Goal: Task Accomplishment & Management: Manage account settings

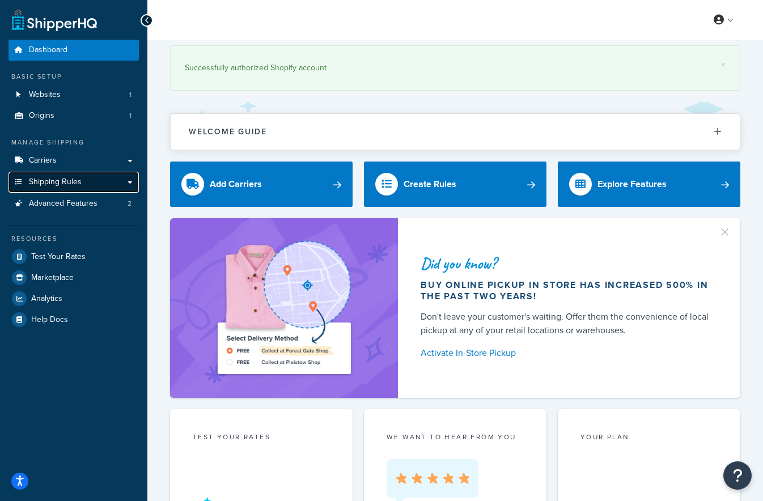
click at [48, 183] on span "Shipping Rules" at bounding box center [55, 182] width 53 height 10
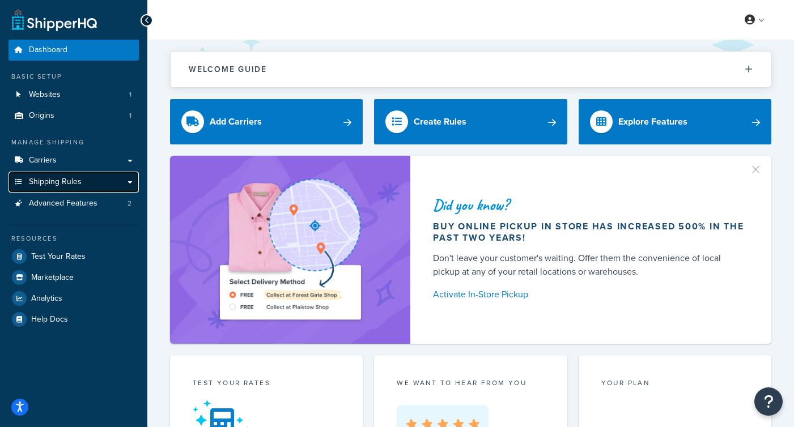
click at [58, 184] on span "Shipping Rules" at bounding box center [55, 182] width 53 height 10
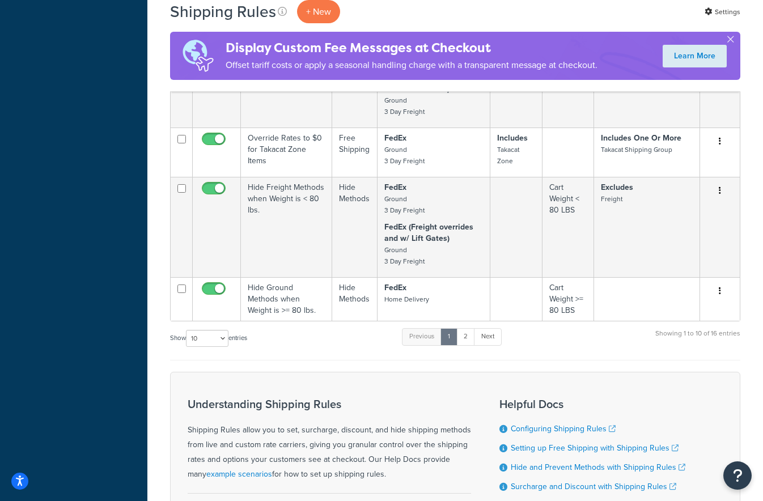
scroll to position [746, 0]
click at [467, 336] on link "2" at bounding box center [465, 335] width 19 height 17
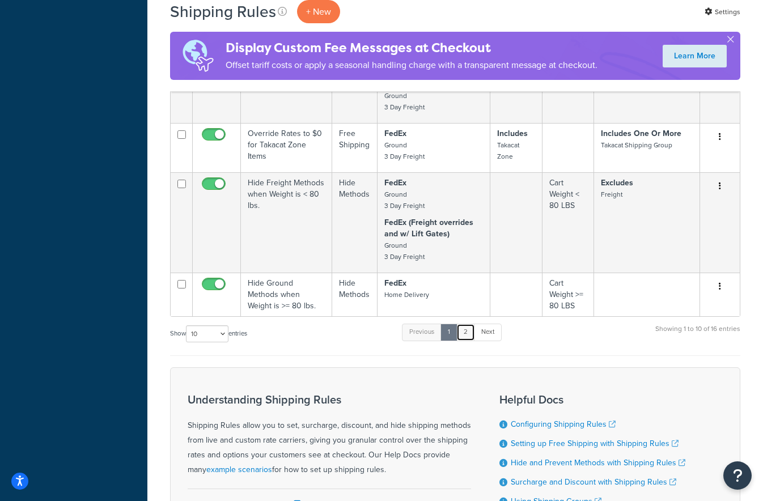
scroll to position [887, 0]
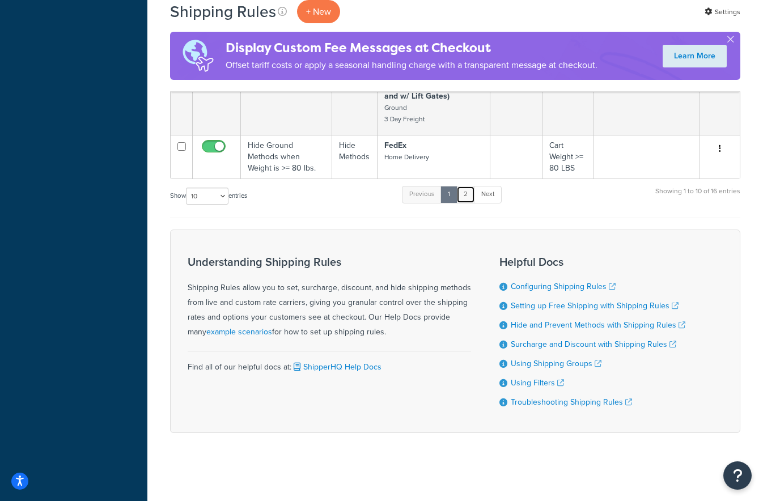
click at [467, 192] on link "2" at bounding box center [465, 194] width 19 height 17
click at [487, 195] on link "Next" at bounding box center [488, 194] width 28 height 17
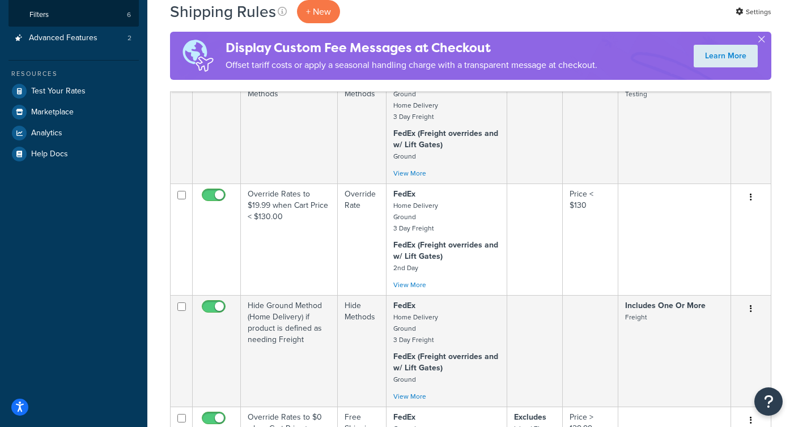
scroll to position [256, 0]
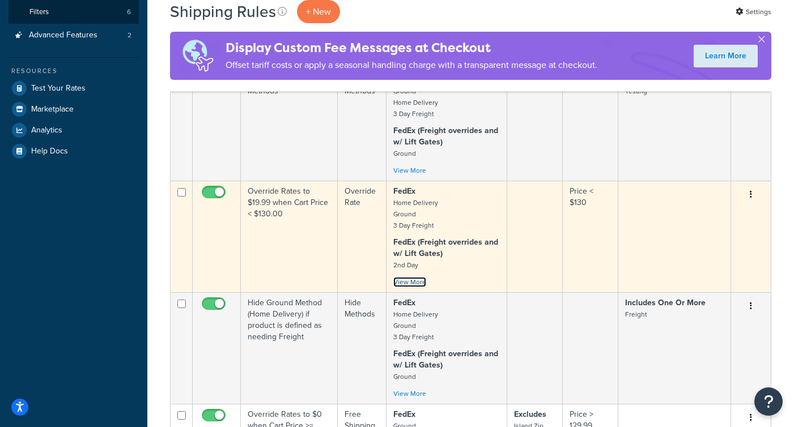
click at [416, 285] on link "View More" at bounding box center [409, 282] width 33 height 10
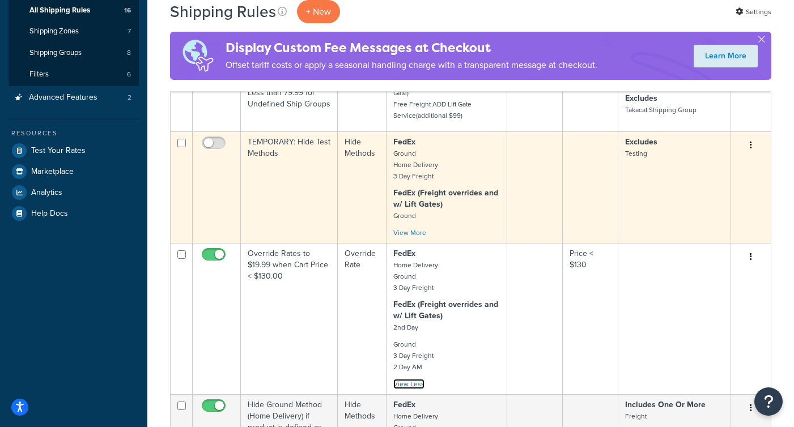
scroll to position [0, 0]
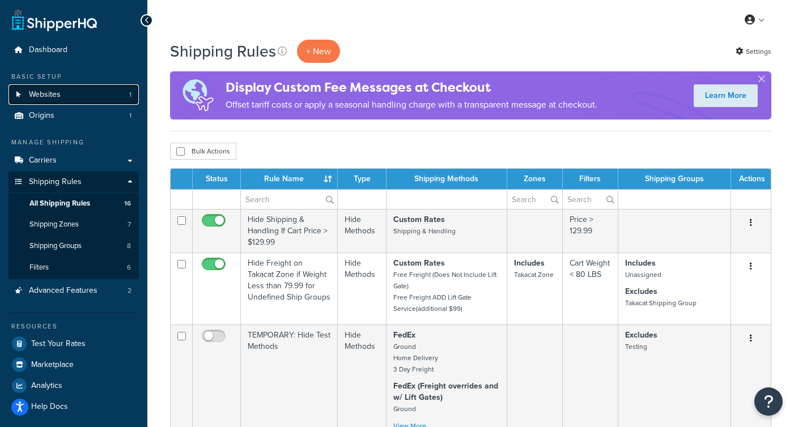
click at [39, 100] on span "Websites" at bounding box center [45, 95] width 32 height 10
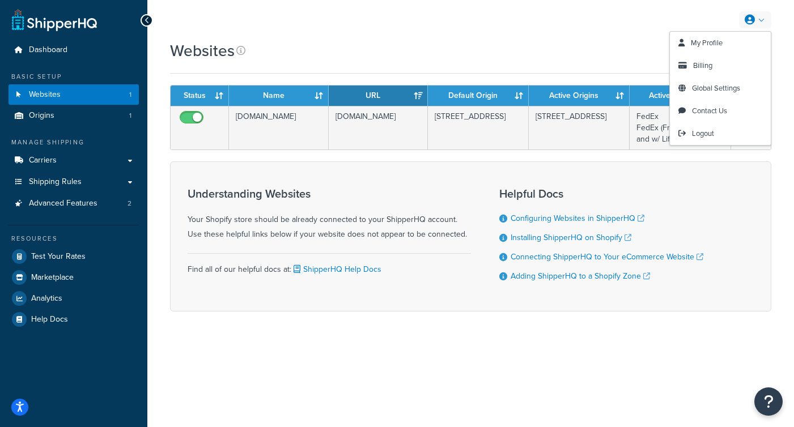
click at [760, 19] on link at bounding box center [755, 19] width 32 height 17
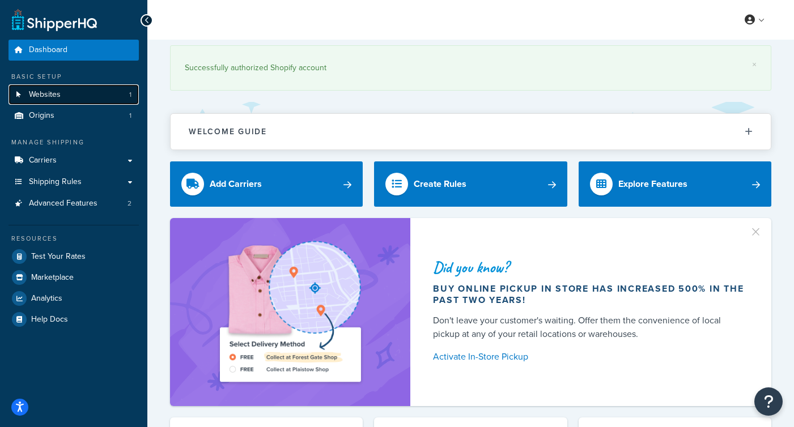
click at [71, 98] on link "Websites 1" at bounding box center [74, 94] width 130 height 21
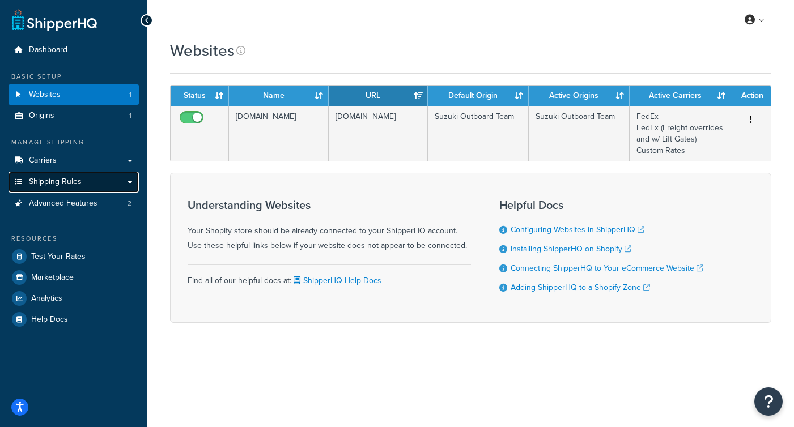
click at [62, 185] on span "Shipping Rules" at bounding box center [55, 182] width 53 height 10
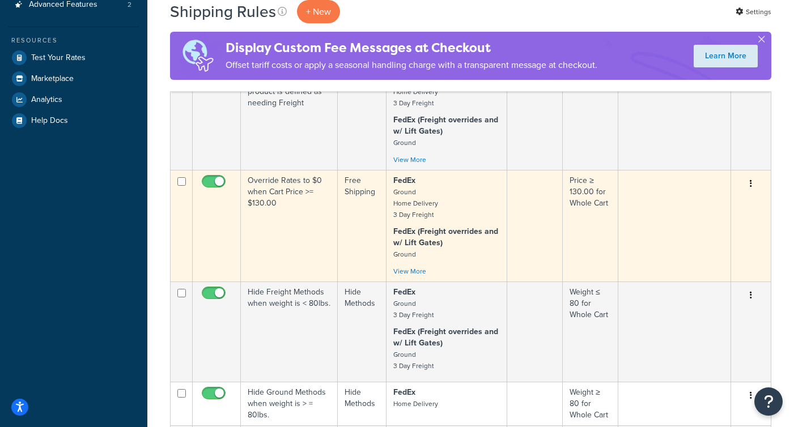
scroll to position [288, 0]
click at [405, 272] on link "View More" at bounding box center [409, 270] width 33 height 10
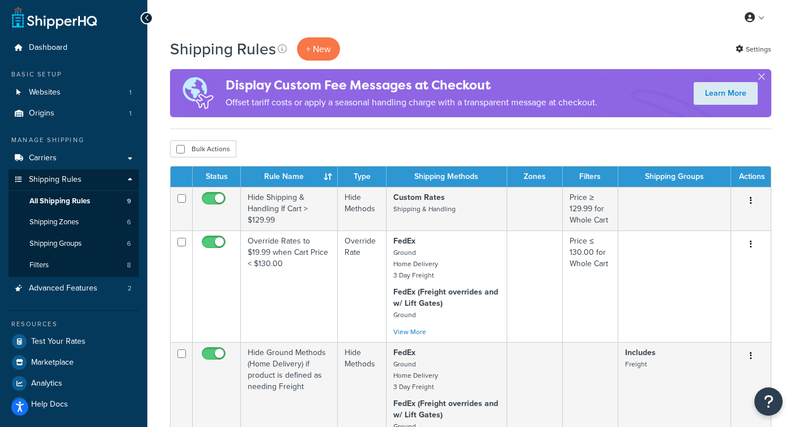
scroll to position [0, 0]
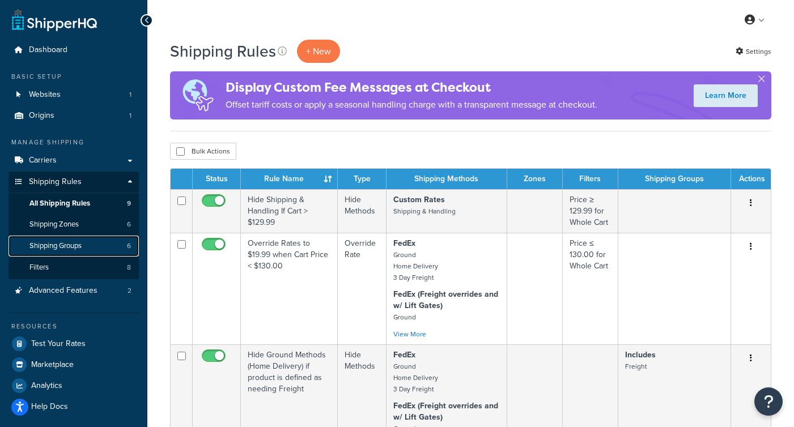
click at [53, 247] on span "Shipping Groups" at bounding box center [55, 247] width 52 height 10
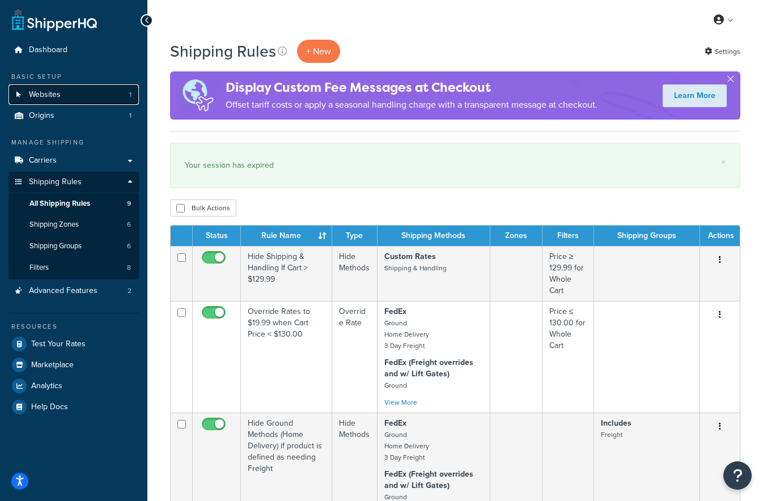
click at [60, 94] on span "Websites" at bounding box center [45, 95] width 32 height 10
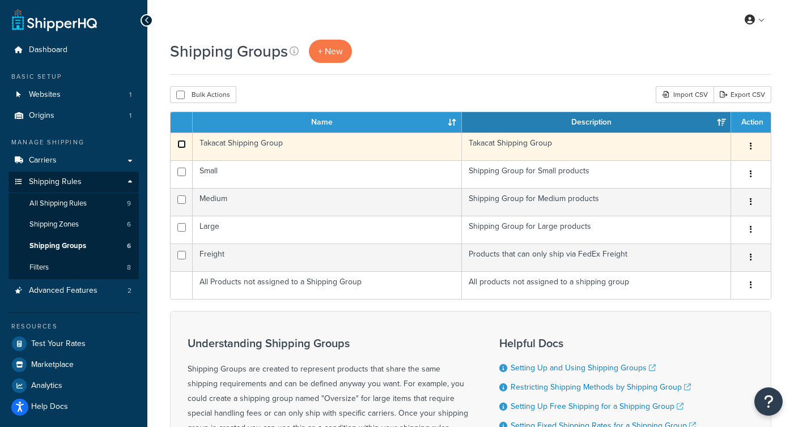
click at [181, 145] on input "checkbox" at bounding box center [181, 144] width 9 height 9
checkbox input "true"
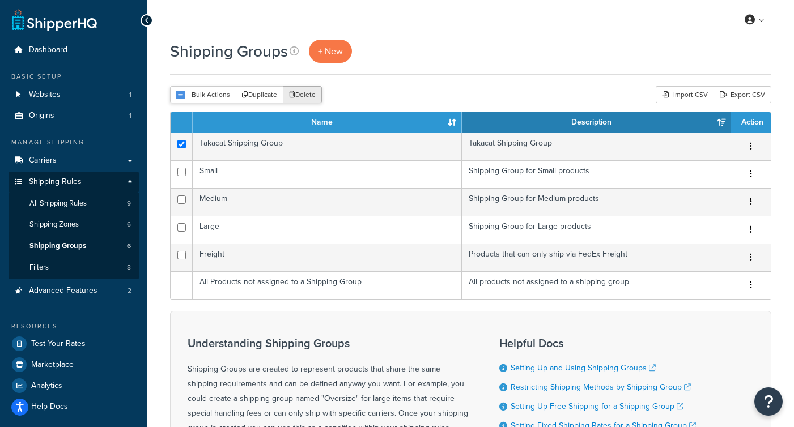
click at [308, 97] on button "Delete" at bounding box center [302, 94] width 39 height 17
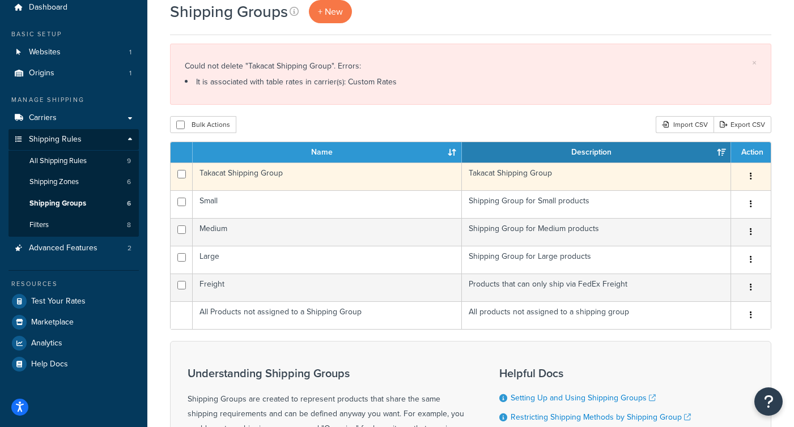
scroll to position [38, 0]
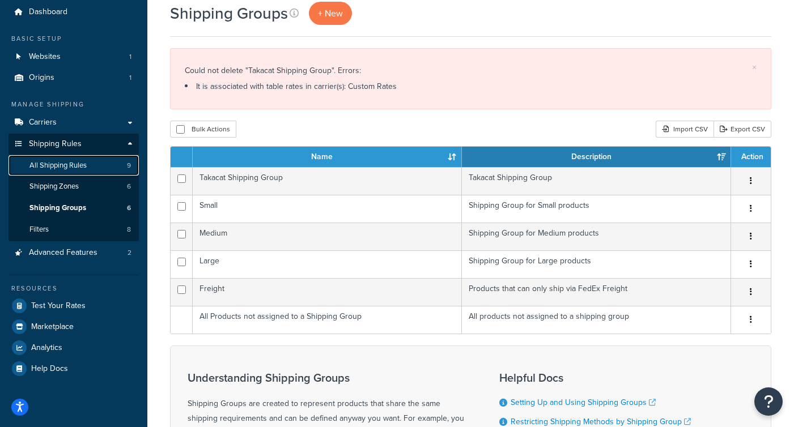
click at [63, 172] on link "All Shipping Rules 9" at bounding box center [74, 165] width 130 height 21
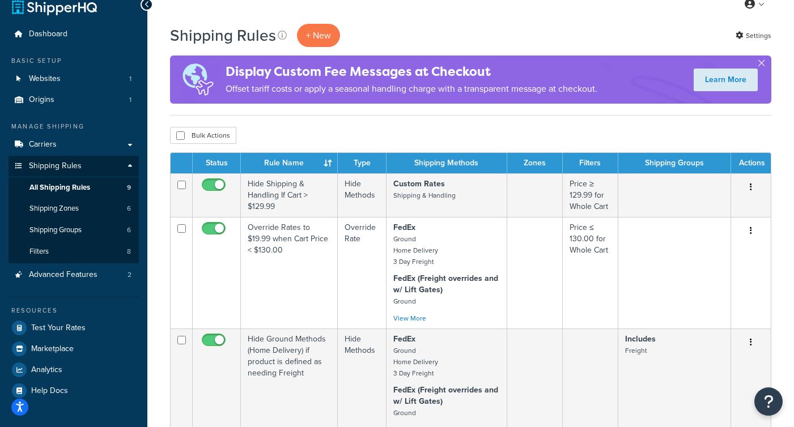
scroll to position [15, 0]
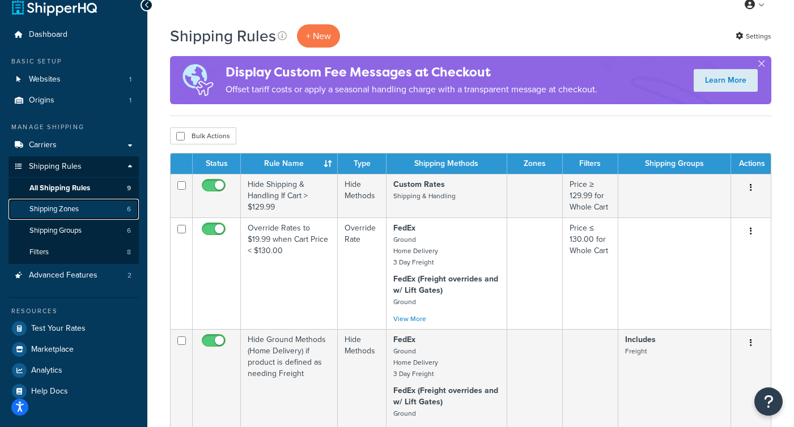
click at [62, 209] on span "Shipping Zones" at bounding box center [53, 210] width 49 height 10
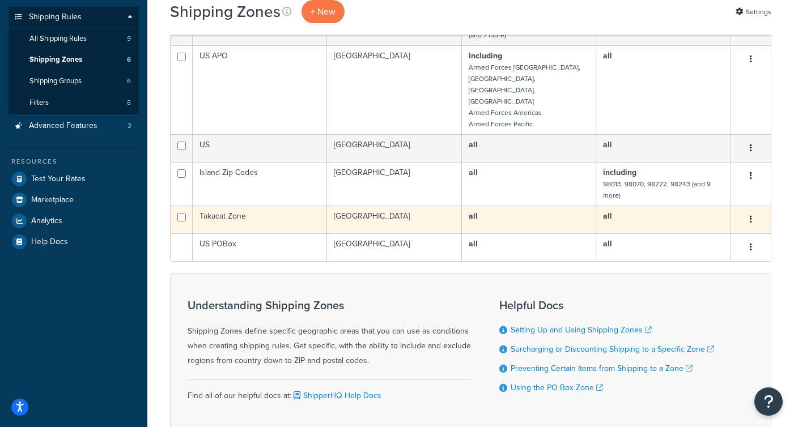
scroll to position [130, 0]
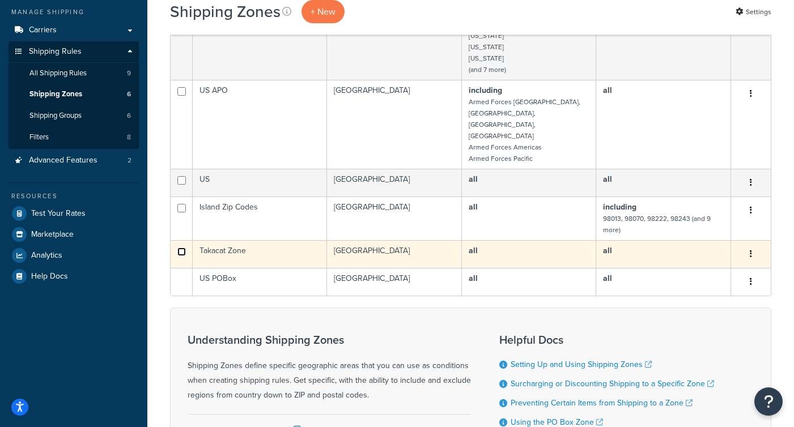
click at [183, 248] on input "checkbox" at bounding box center [181, 252] width 9 height 9
checkbox input "true"
click at [748, 245] on button "button" at bounding box center [751, 254] width 16 height 18
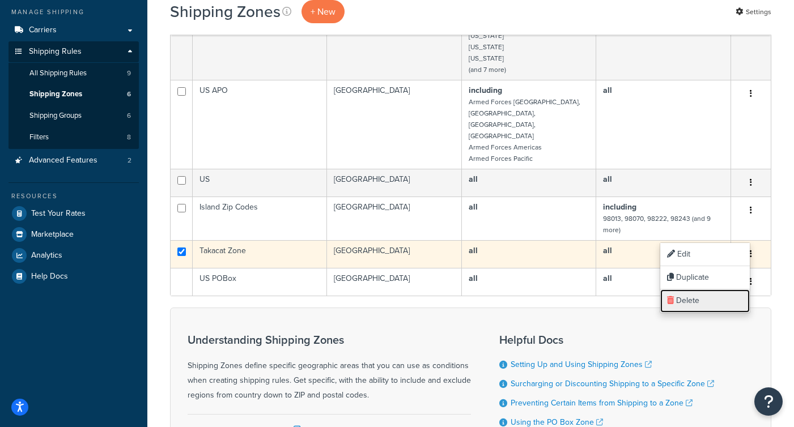
click at [705, 302] on link "Delete" at bounding box center [705, 301] width 90 height 23
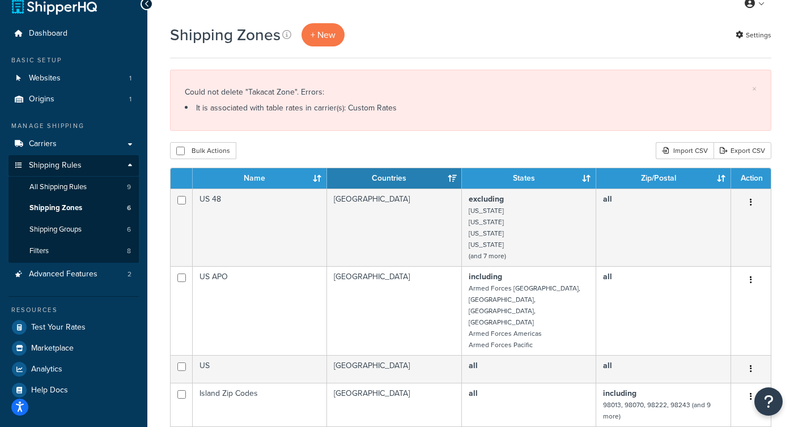
scroll to position [17, 0]
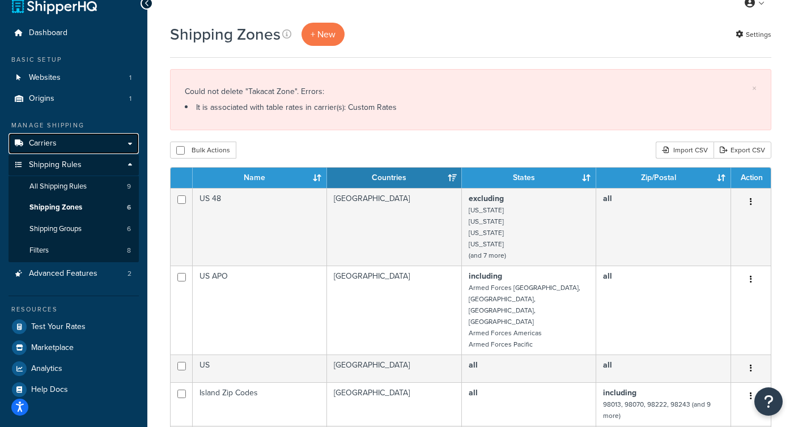
click at [39, 143] on span "Carriers" at bounding box center [43, 144] width 28 height 10
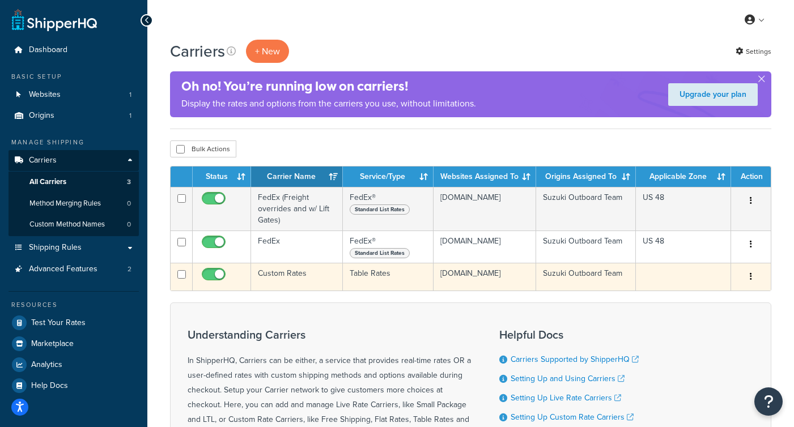
click at [318, 278] on td "Custom Rates" at bounding box center [297, 277] width 92 height 28
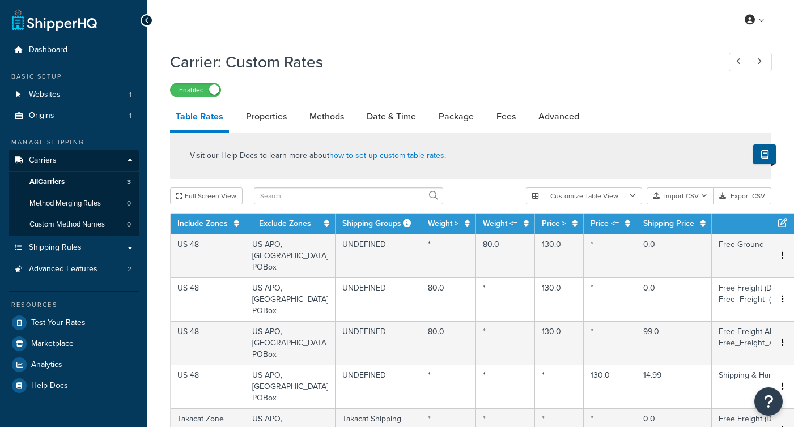
select select "25"
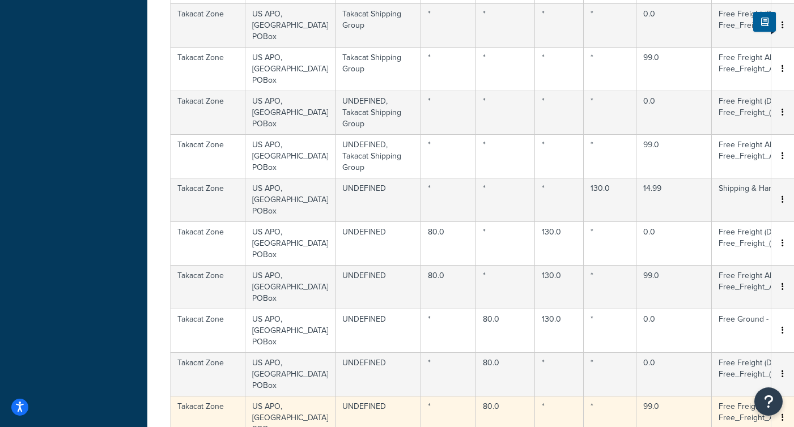
scroll to position [408, 0]
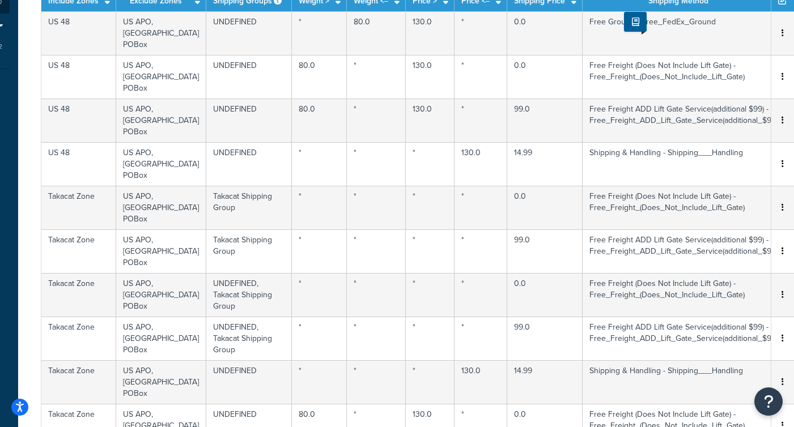
scroll to position [153, 129]
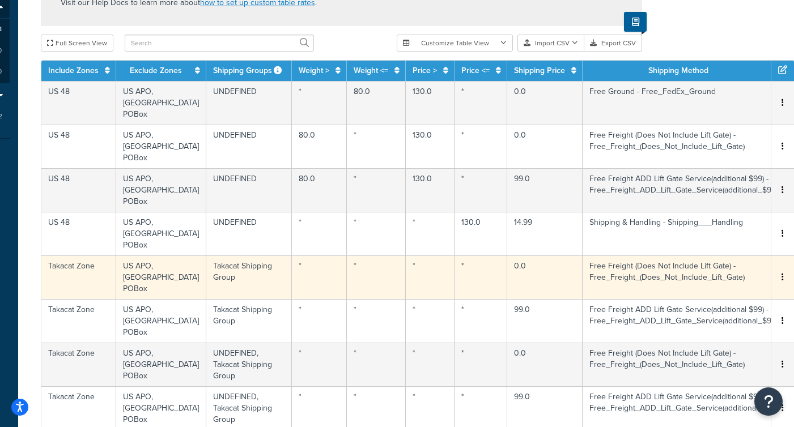
click at [782, 273] on icon "button" at bounding box center [783, 277] width 2 height 8
click at [717, 248] on div "Delete" at bounding box center [724, 250] width 81 height 23
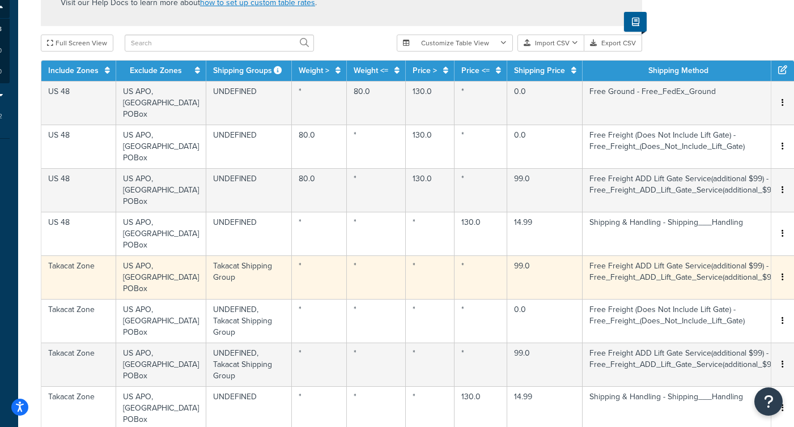
click at [780, 272] on button "button" at bounding box center [782, 278] width 9 height 12
click at [716, 250] on div "Delete" at bounding box center [724, 250] width 81 height 23
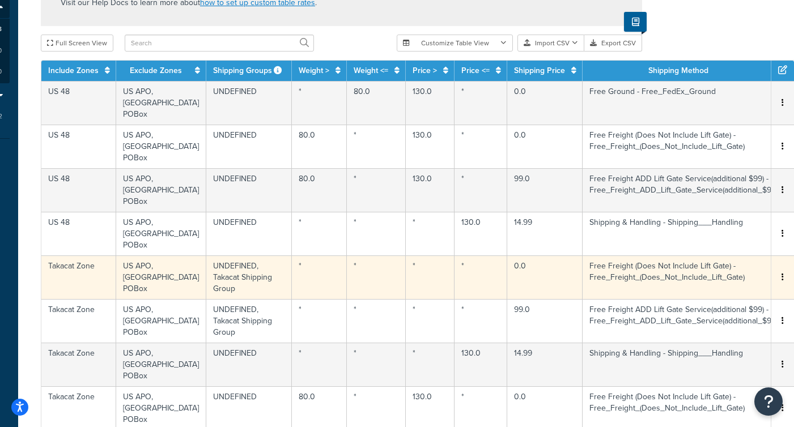
click at [780, 272] on button "button" at bounding box center [782, 278] width 9 height 12
click at [728, 255] on div "Delete" at bounding box center [724, 256] width 81 height 23
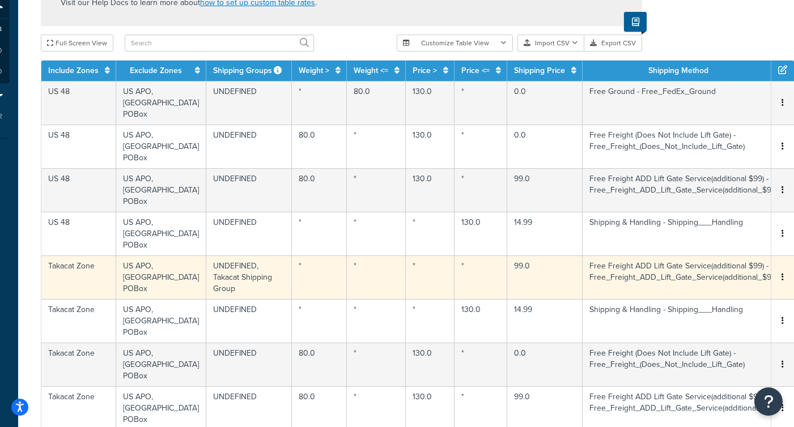
click at [782, 273] on icon "button" at bounding box center [783, 277] width 2 height 8
click at [704, 253] on div "Delete" at bounding box center [724, 256] width 81 height 23
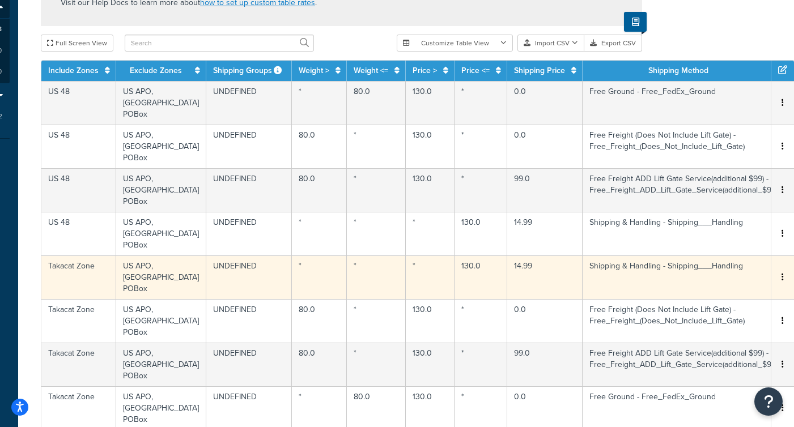
click at [780, 272] on button "button" at bounding box center [782, 278] width 9 height 12
click at [708, 248] on div "Delete" at bounding box center [724, 250] width 81 height 23
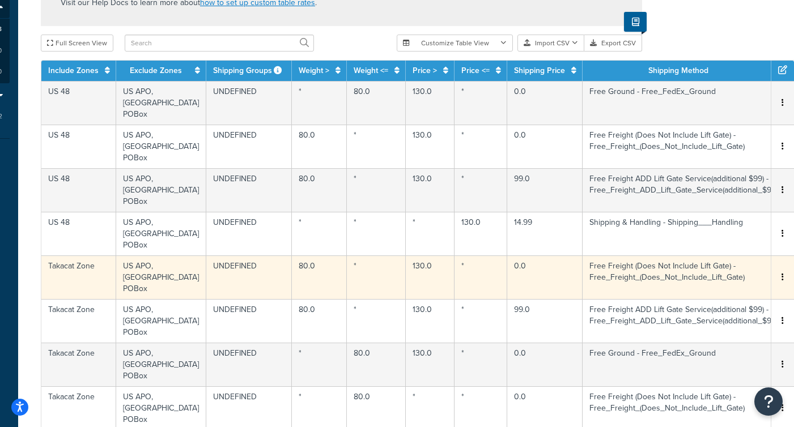
click at [778, 272] on button "button" at bounding box center [782, 278] width 9 height 12
click at [706, 249] on div "Delete" at bounding box center [724, 250] width 81 height 23
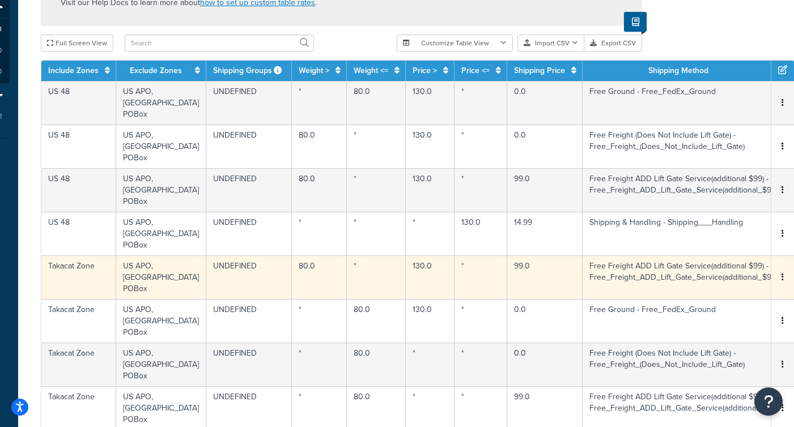
click at [782, 273] on icon "button" at bounding box center [783, 277] width 2 height 8
click at [721, 252] on div "Delete" at bounding box center [724, 250] width 81 height 23
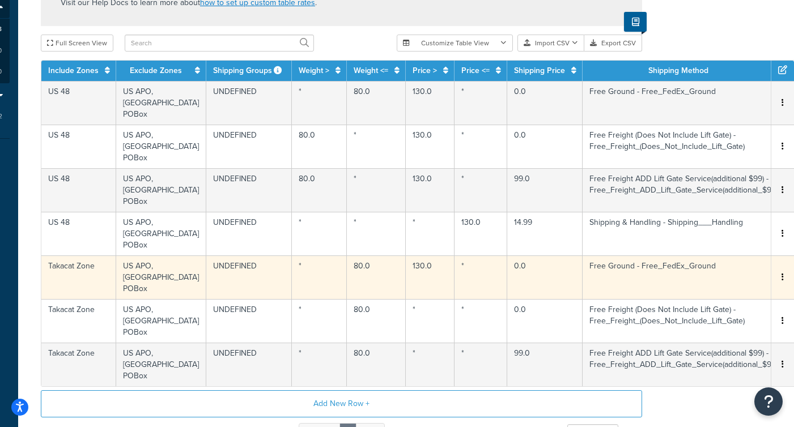
click at [782, 273] on icon "button" at bounding box center [783, 277] width 2 height 8
click at [710, 250] on div "Delete" at bounding box center [724, 250] width 81 height 23
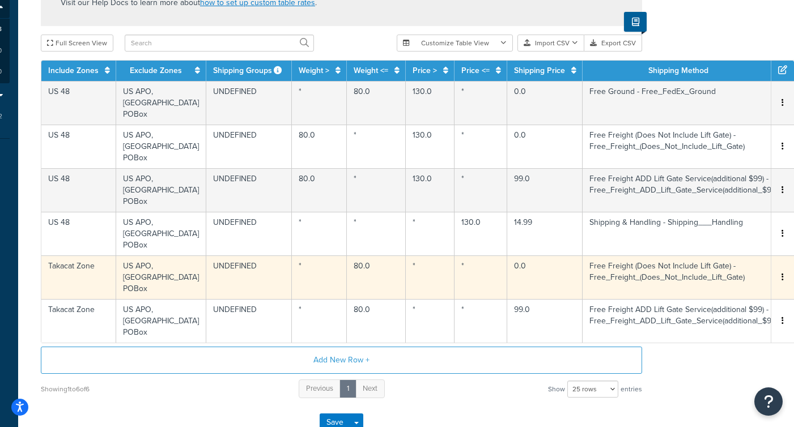
click at [781, 272] on button "button" at bounding box center [782, 278] width 9 height 12
click at [708, 248] on div "Delete" at bounding box center [724, 250] width 81 height 23
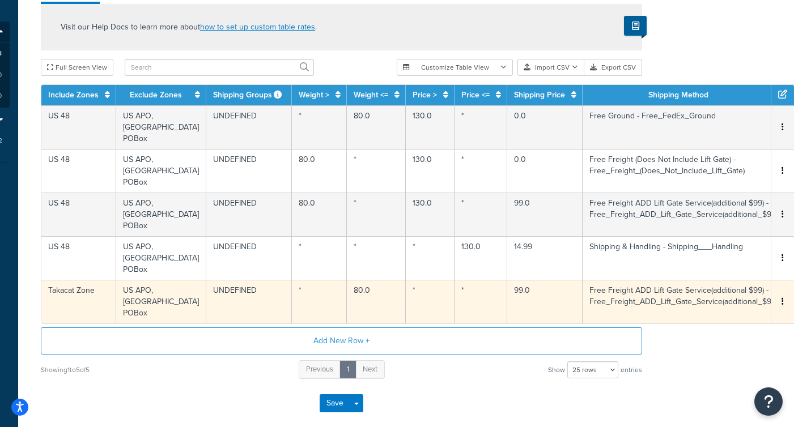
click at [781, 296] on button "button" at bounding box center [782, 302] width 9 height 12
click at [717, 275] on div "Delete" at bounding box center [724, 275] width 81 height 23
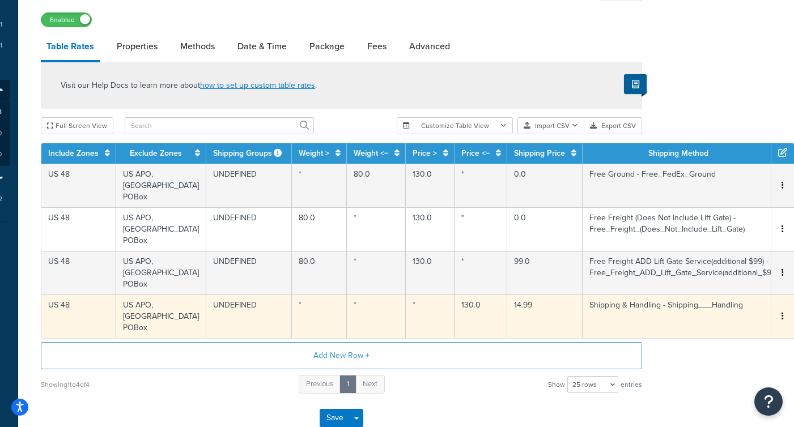
scroll to position [72, 129]
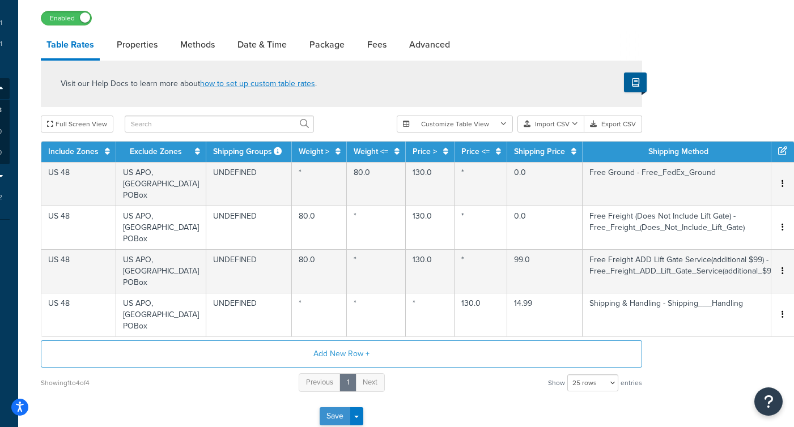
click at [338, 408] on button "Save" at bounding box center [335, 417] width 31 height 18
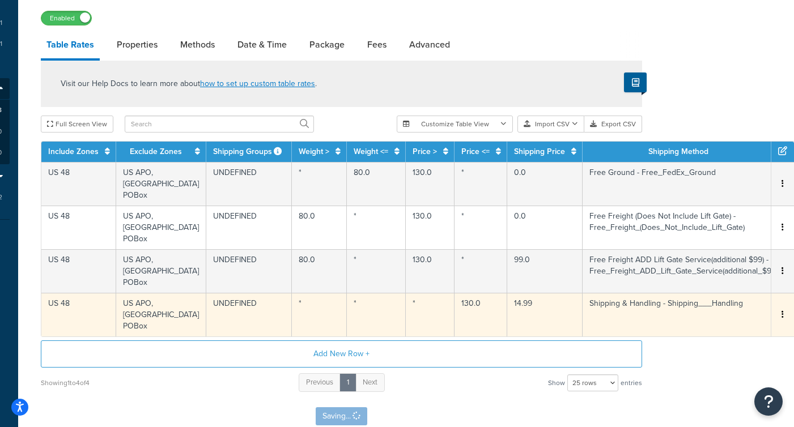
scroll to position [0, 0]
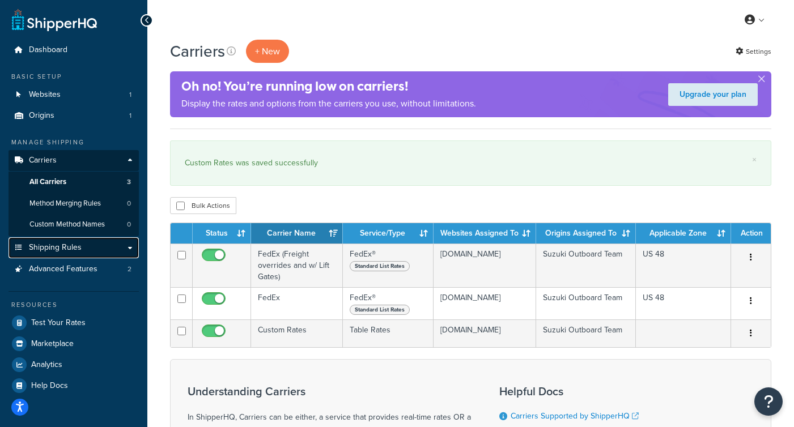
click at [62, 247] on span "Shipping Rules" at bounding box center [55, 248] width 53 height 10
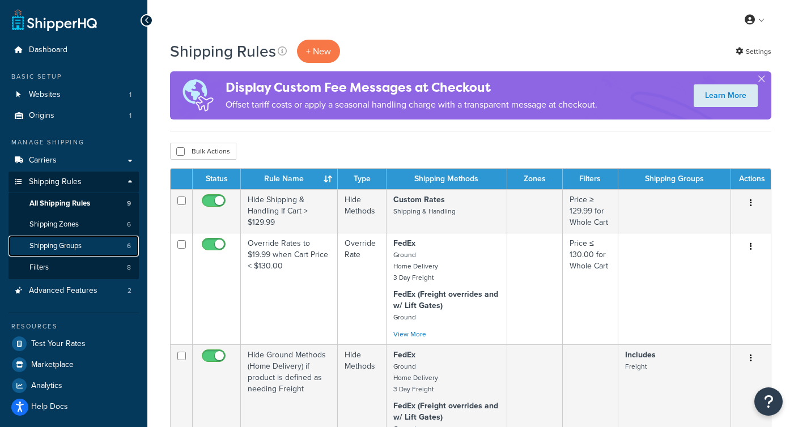
click at [58, 245] on span "Shipping Groups" at bounding box center [55, 247] width 52 height 10
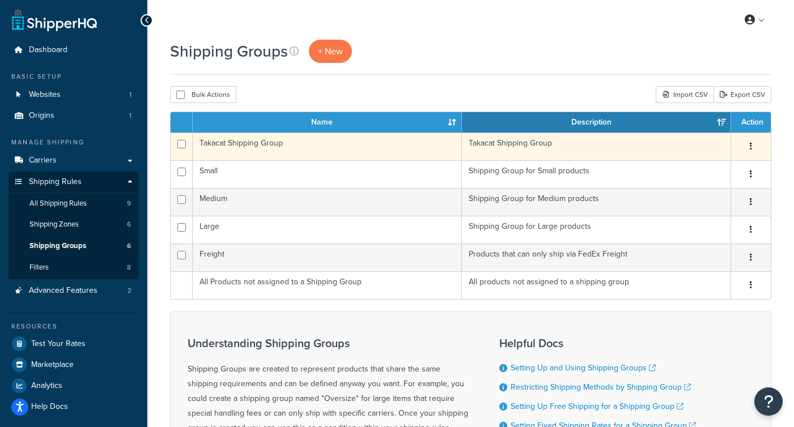
click at [751, 143] on icon "button" at bounding box center [751, 146] width 2 height 8
click at [688, 214] on link "Delete" at bounding box center [705, 216] width 90 height 23
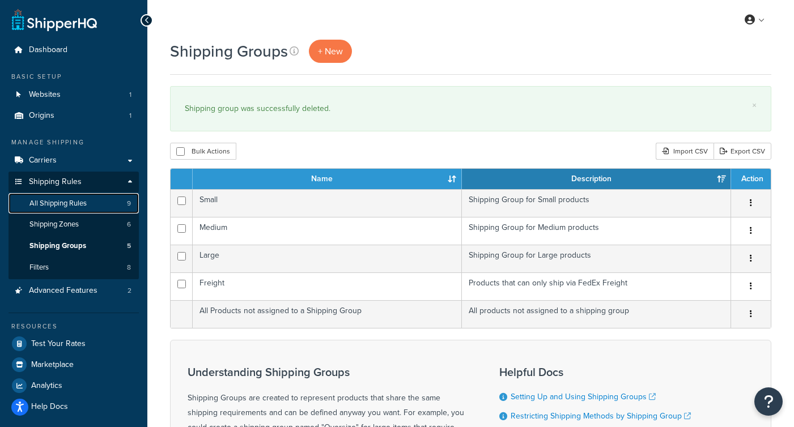
click at [57, 204] on span "All Shipping Rules" at bounding box center [57, 204] width 57 height 10
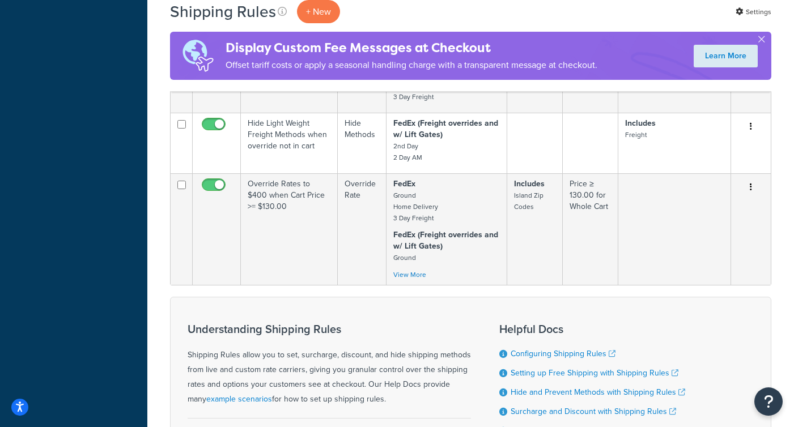
scroll to position [661, 0]
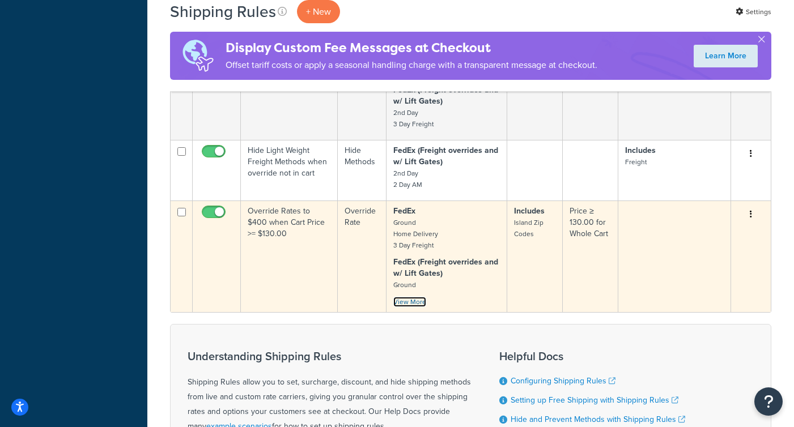
click at [415, 302] on link "View More" at bounding box center [409, 302] width 33 height 10
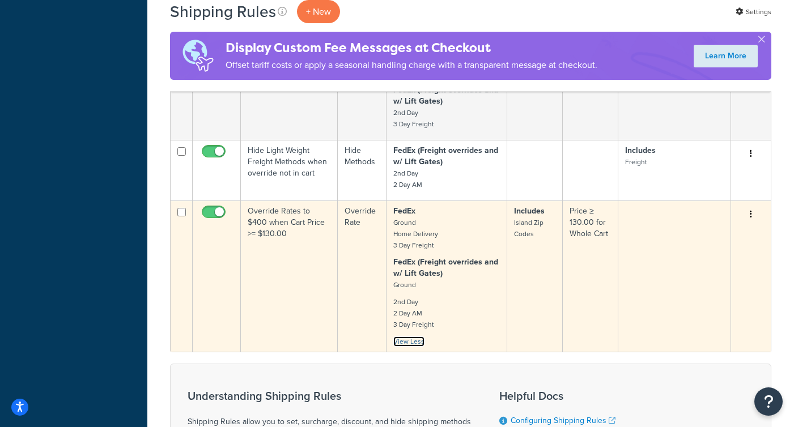
scroll to position [662, 0]
click at [289, 255] on td "Override Rates to $400 when Cart Price >= $130.00" at bounding box center [289, 275] width 97 height 151
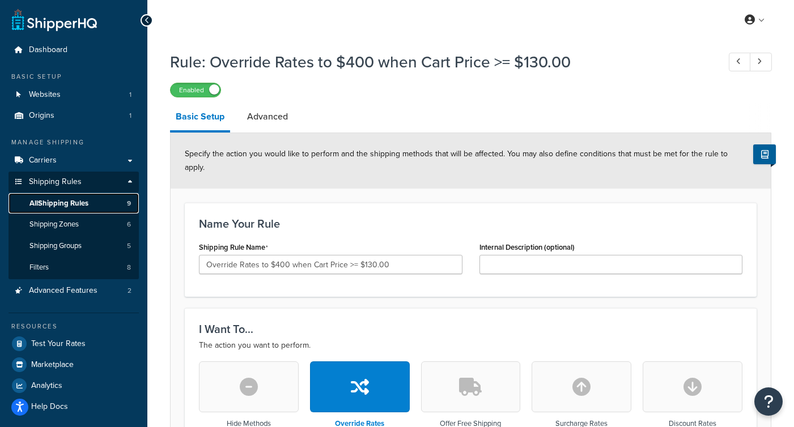
click at [58, 204] on span "All Shipping Rules" at bounding box center [58, 204] width 59 height 10
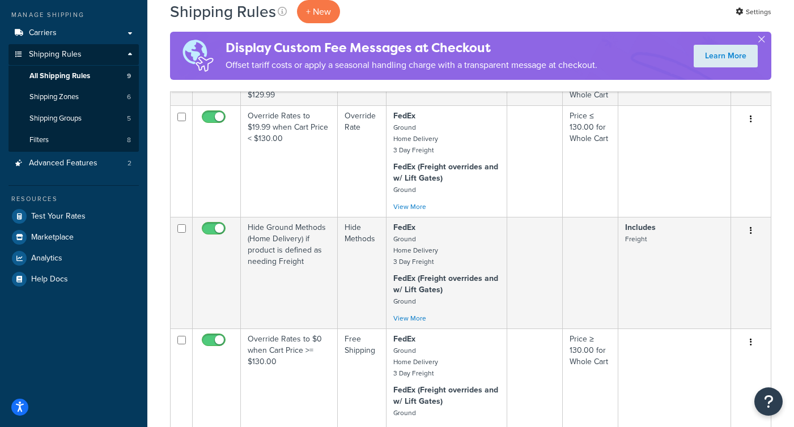
scroll to position [96, 0]
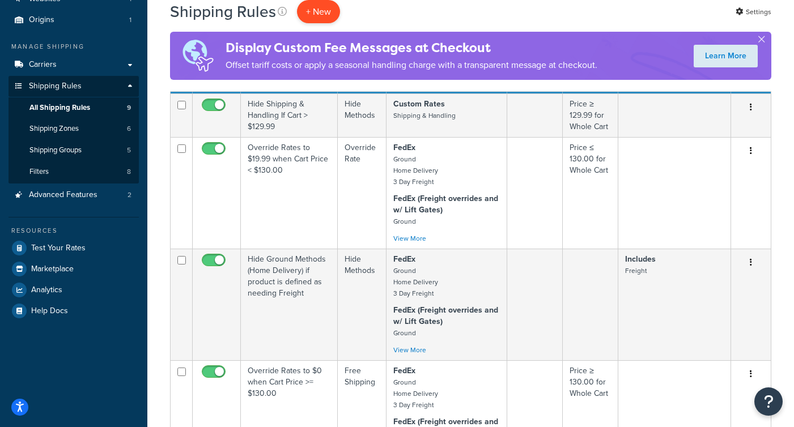
click at [315, 11] on p "+ New" at bounding box center [318, 11] width 43 height 23
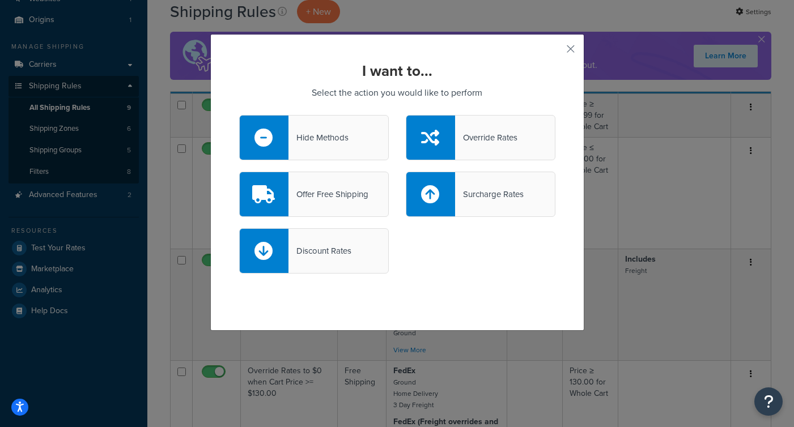
click at [489, 187] on div "Surcharge Rates" at bounding box center [489, 195] width 69 height 16
click at [0, 0] on input "Surcharge Rates" at bounding box center [0, 0] width 0 height 0
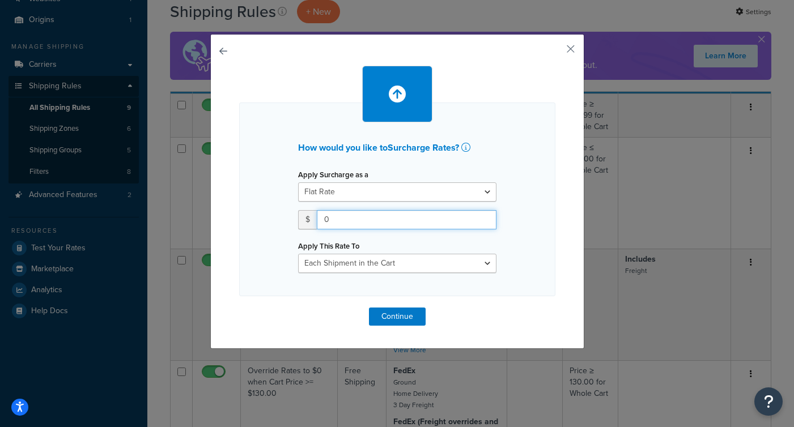
click at [345, 223] on input "0" at bounding box center [407, 219] width 180 height 19
drag, startPoint x: 331, startPoint y: 221, endPoint x: 336, endPoint y: 233, distance: 13.5
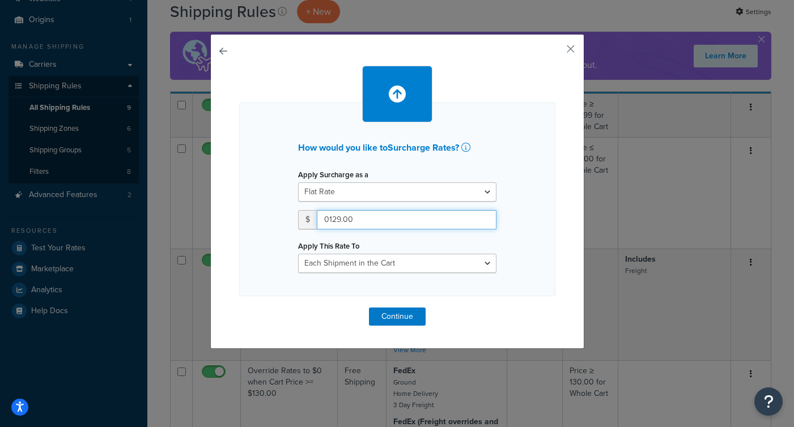
click at [331, 221] on input "0129.00" at bounding box center [407, 219] width 180 height 19
drag, startPoint x: 329, startPoint y: 220, endPoint x: 342, endPoint y: 226, distance: 14.5
click at [330, 220] on input "0129.00" at bounding box center [407, 219] width 180 height 19
type input "129.00"
click at [401, 317] on button "Continue" at bounding box center [397, 317] width 57 height 18
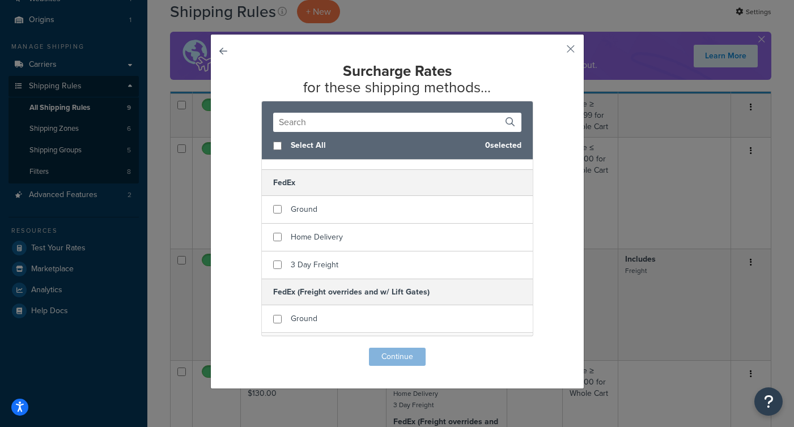
scroll to position [162, 0]
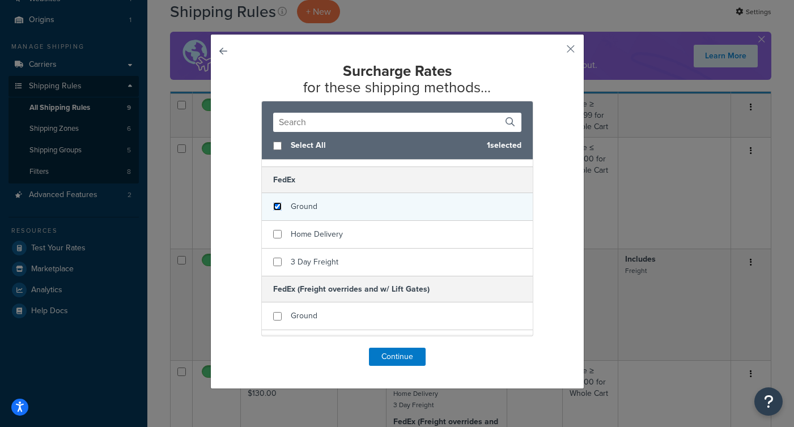
click at [275, 208] on input "checkbox" at bounding box center [277, 206] width 9 height 9
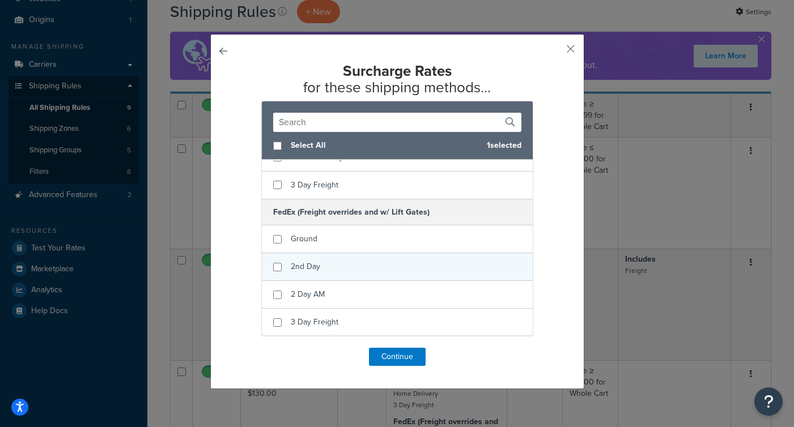
scroll to position [98, 0]
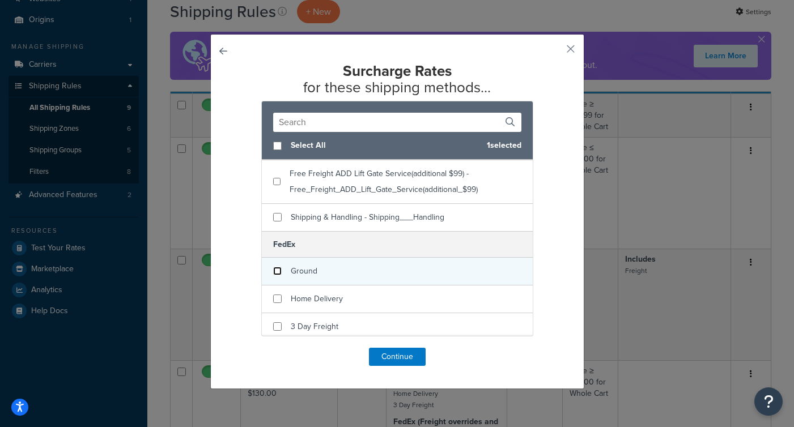
click at [276, 272] on input "checkbox" at bounding box center [277, 271] width 9 height 9
checkbox input "false"
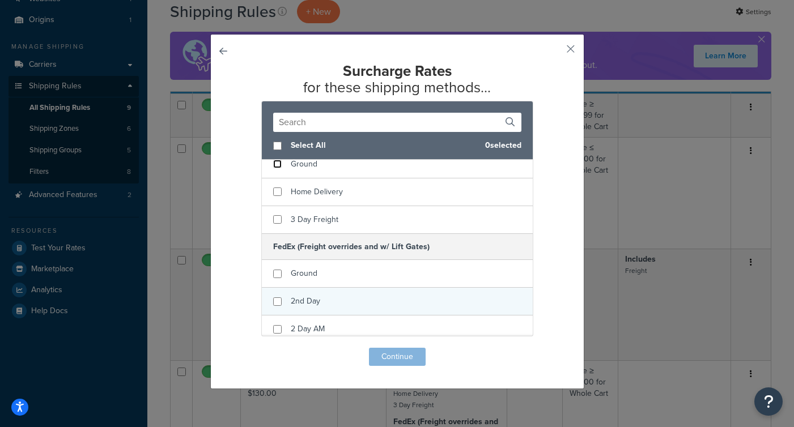
scroll to position [228, 0]
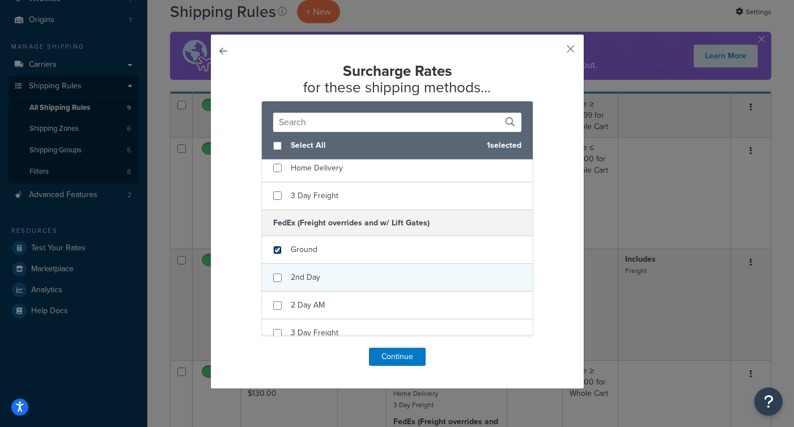
drag, startPoint x: 276, startPoint y: 250, endPoint x: 278, endPoint y: 264, distance: 14.5
click at [276, 251] on input "checkbox" at bounding box center [277, 250] width 9 height 9
checkbox input "true"
click at [279, 280] on input "checkbox" at bounding box center [277, 278] width 9 height 9
checkbox input "true"
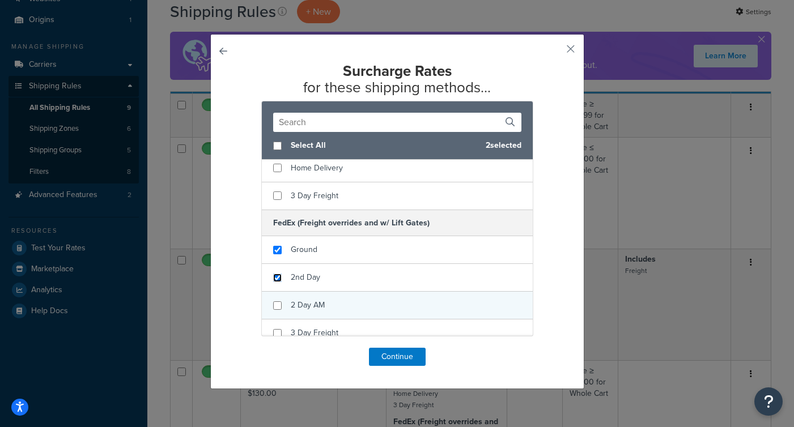
scroll to position [239, 0]
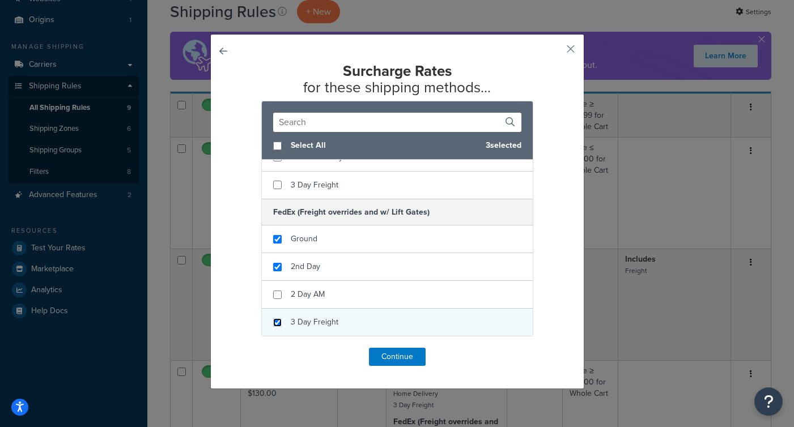
click at [278, 321] on input "checkbox" at bounding box center [277, 323] width 9 height 9
checkbox input "true"
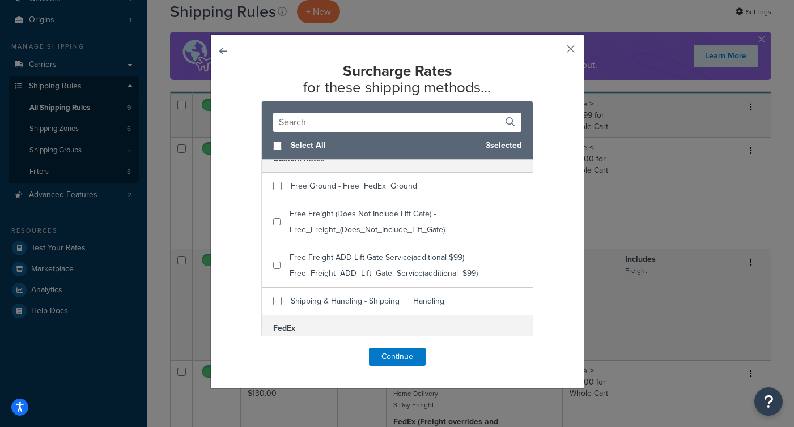
scroll to position [0, 0]
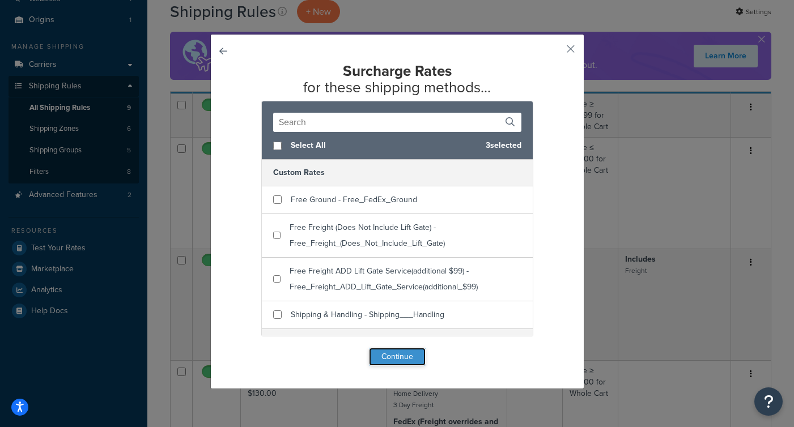
click at [396, 357] on button "Continue" at bounding box center [397, 357] width 57 height 18
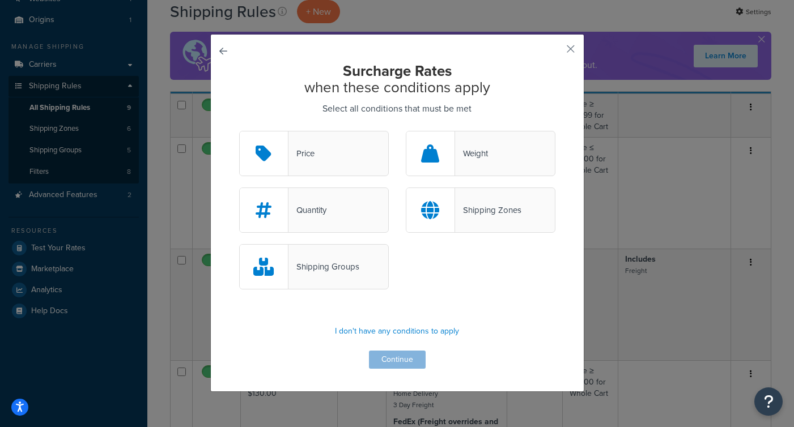
click at [434, 345] on div "Surcharge Rates when these conditions apply Select all conditions that must be …" at bounding box center [397, 216] width 316 height 306
click at [427, 333] on p "I don't have any conditions to apply" at bounding box center [397, 332] width 316 height 16
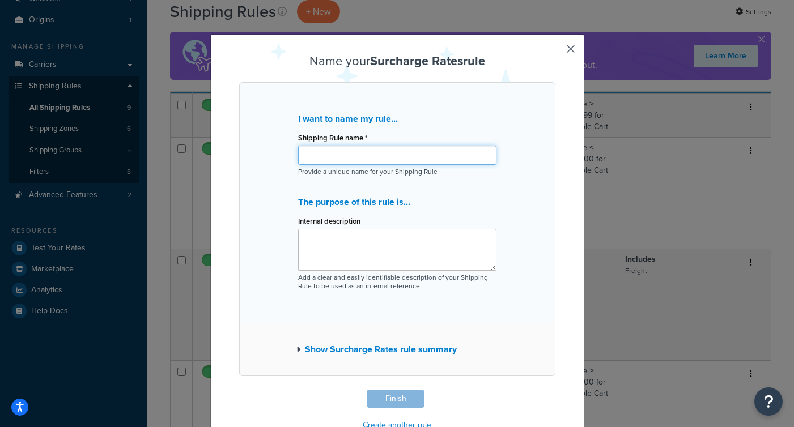
click at [326, 151] on input "Shipping Rule name *" at bounding box center [397, 155] width 198 height 19
paste input "Rule: Surcharge Rates to $129 for Lift Gates (Post-Promo)"
type input "Rule: Surcharge Rates to $129 for Lift Gates (Post-Promo)"
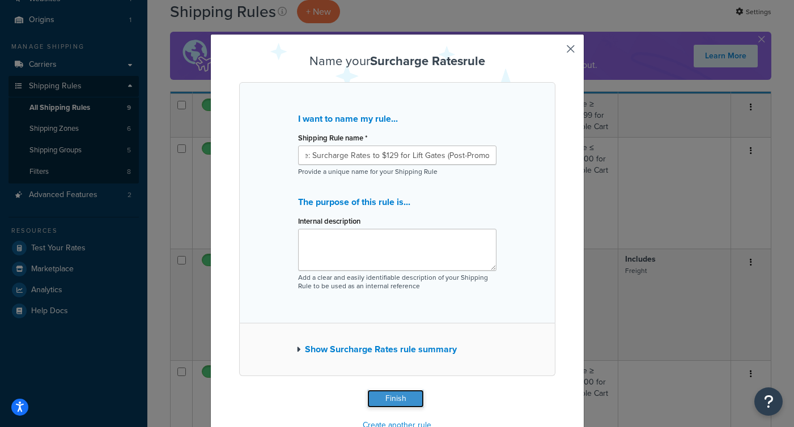
scroll to position [0, 0]
click at [399, 397] on button "Finish" at bounding box center [395, 399] width 57 height 18
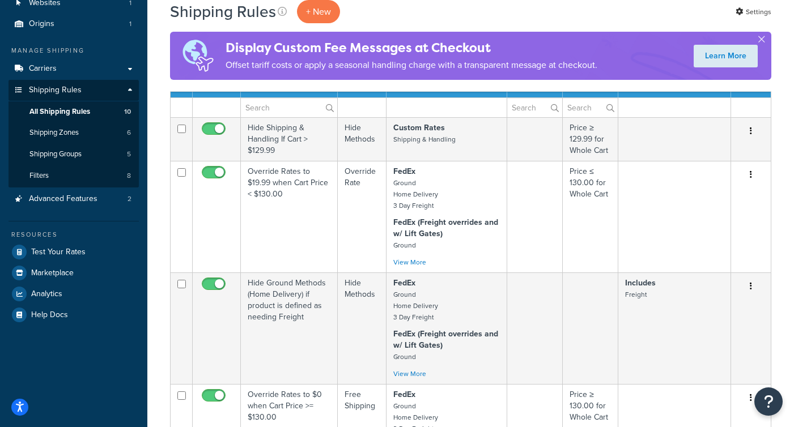
scroll to position [93, 0]
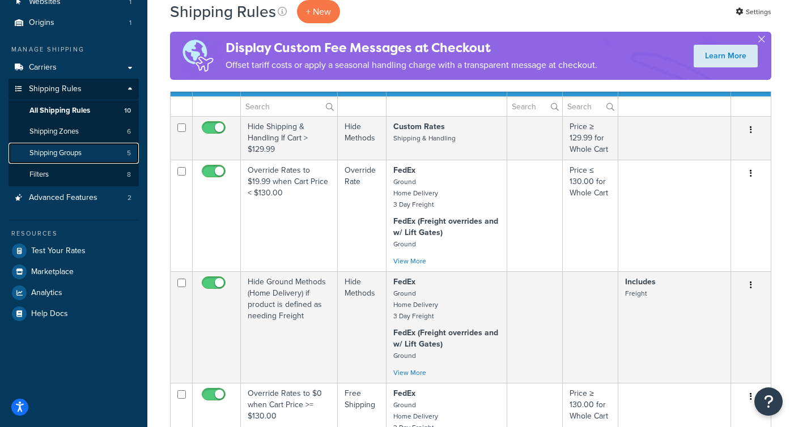
click at [56, 155] on span "Shipping Groups" at bounding box center [55, 154] width 52 height 10
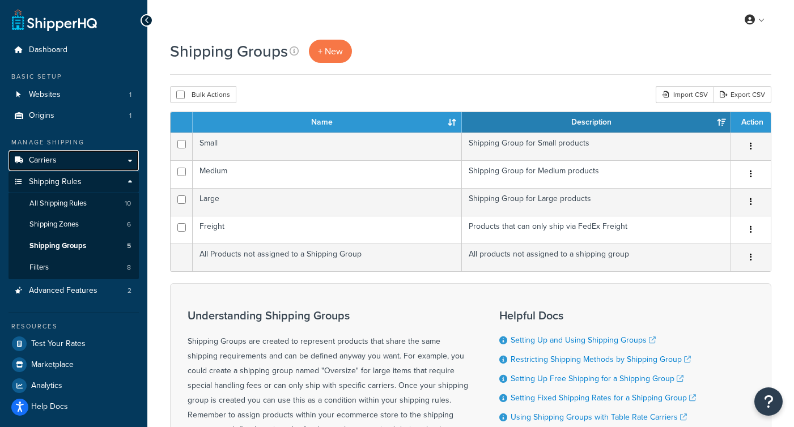
click at [51, 163] on span "Carriers" at bounding box center [43, 161] width 28 height 10
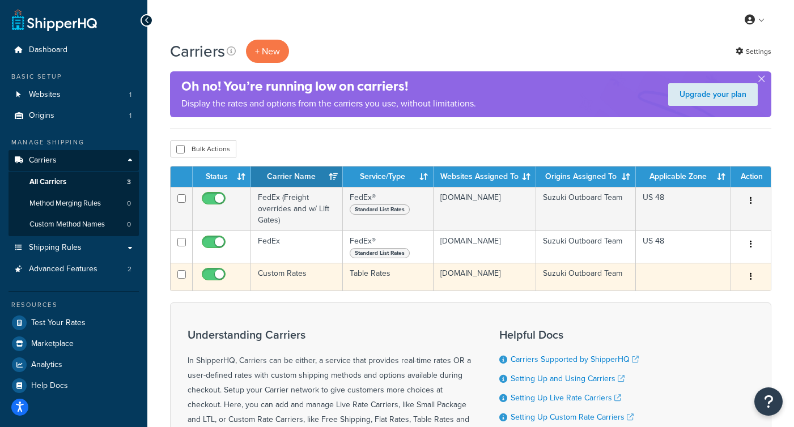
click at [277, 279] on td "Custom Rates" at bounding box center [297, 277] width 92 height 28
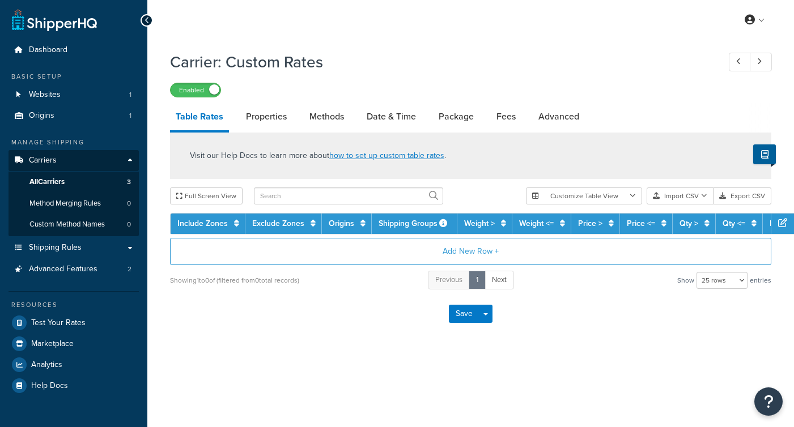
select select "25"
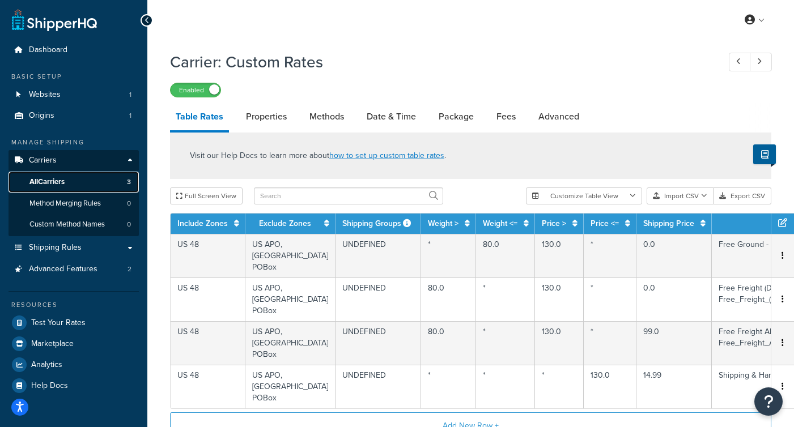
click at [50, 182] on span "All Carriers" at bounding box center [46, 182] width 35 height 10
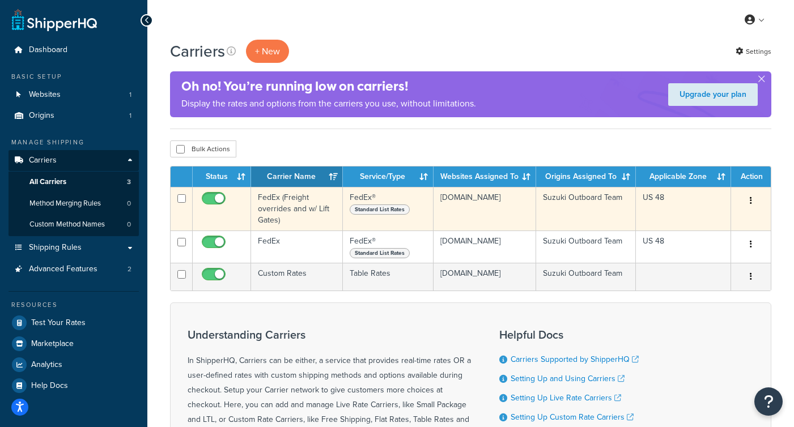
click at [314, 211] on td "FedEx (Freight overrides and w/ Lift Gates)" at bounding box center [297, 209] width 92 height 44
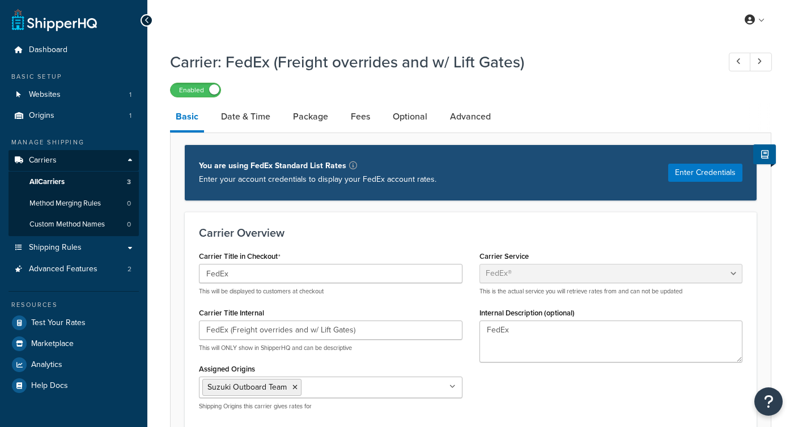
select select "fedEx"
select select "REGULAR_PICKUP"
select select "YOUR_PACKAGING"
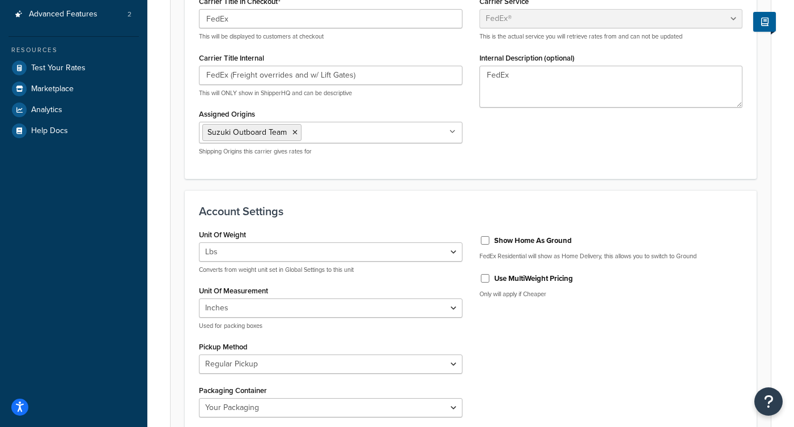
scroll to position [256, 0]
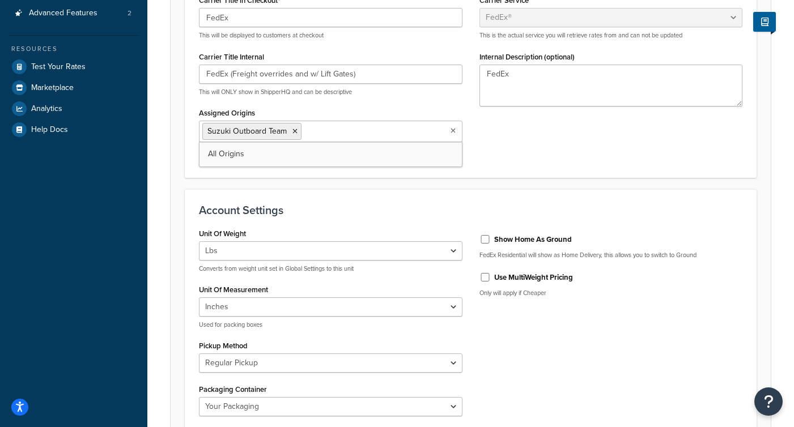
click at [452, 131] on icon at bounding box center [453, 131] width 5 height 7
click at [408, 125] on ul "Suzuki Outboard Team" at bounding box center [331, 132] width 264 height 22
click at [519, 141] on div "Carrier Title in Checkout FedEx This will be displayed to customers at checkout…" at bounding box center [470, 77] width 561 height 171
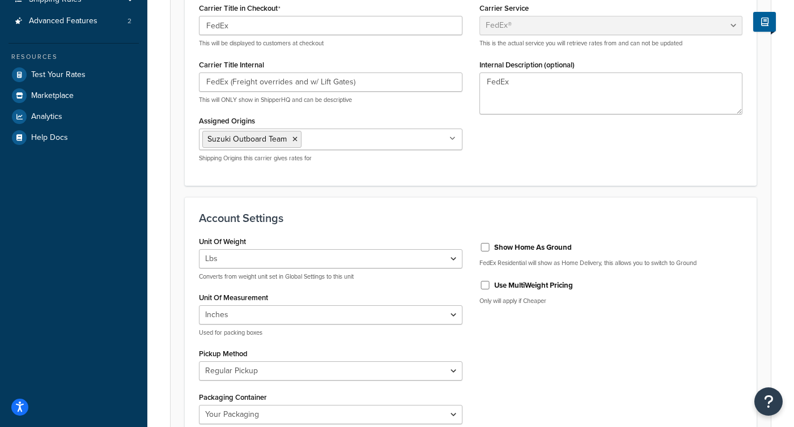
scroll to position [0, 0]
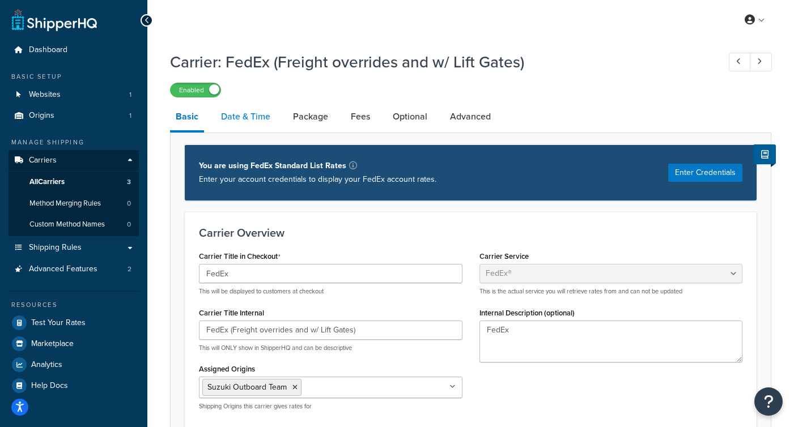
click at [234, 115] on link "Date & Time" at bounding box center [245, 116] width 61 height 27
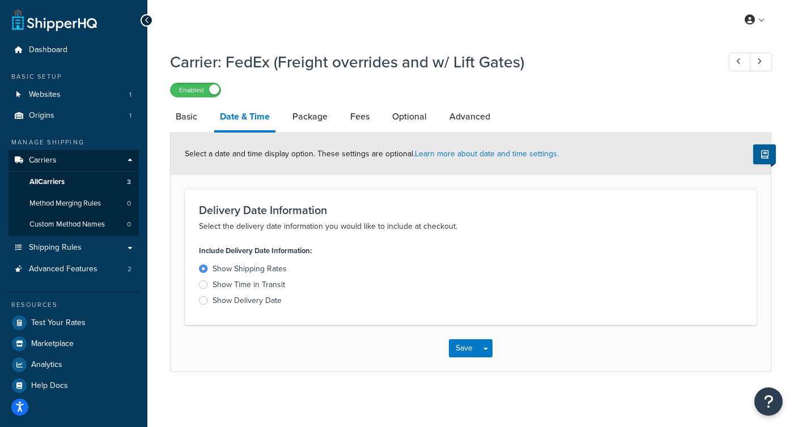
click at [253, 305] on div "Show Delivery Date" at bounding box center [247, 300] width 69 height 11
click at [0, 0] on input "Show Delivery Date" at bounding box center [0, 0] width 0 height 0
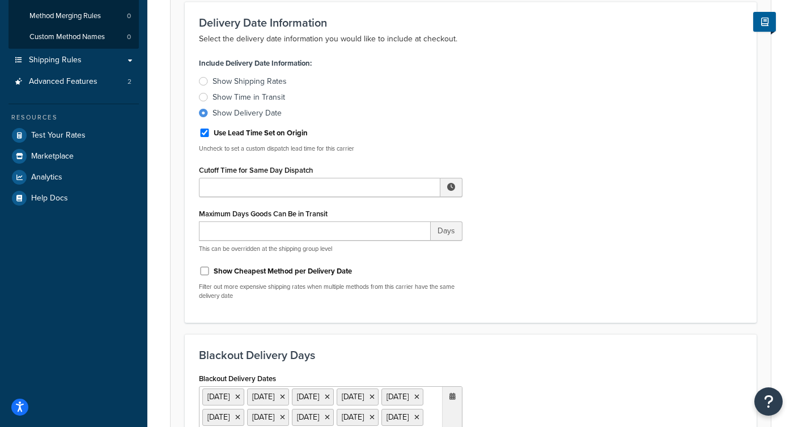
scroll to position [193, 0]
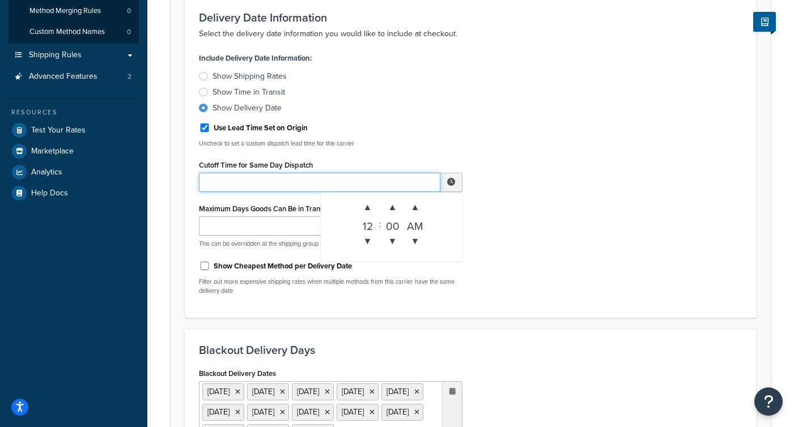
click at [257, 184] on input "Cutoff Time for Same Day Dispatch" at bounding box center [320, 182] width 242 height 19
click at [369, 238] on span "▼" at bounding box center [368, 241] width 23 height 23
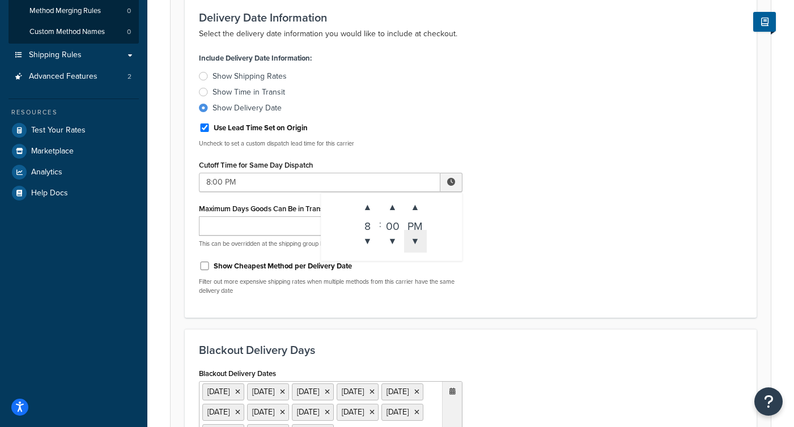
click at [412, 239] on span "▼" at bounding box center [415, 241] width 23 height 23
type input "8:00 AM"
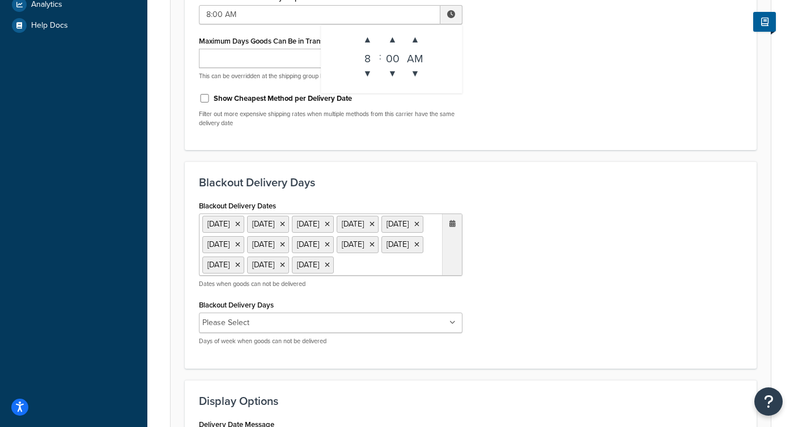
scroll to position [436, 0]
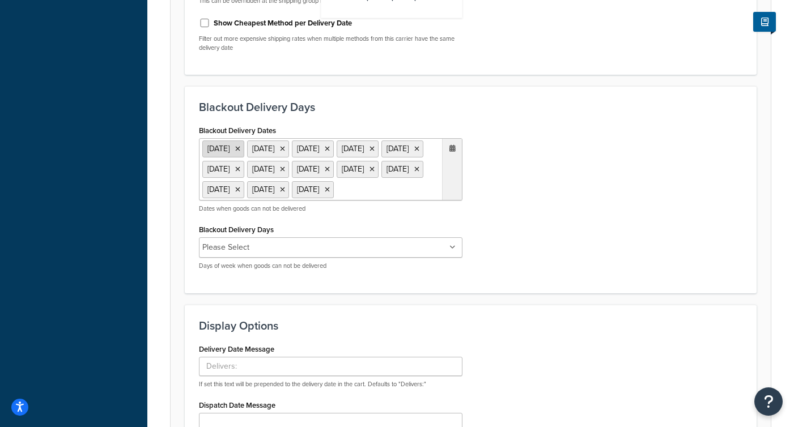
click at [240, 149] on icon at bounding box center [237, 149] width 5 height 7
click at [244, 149] on li "11 Nov 2025" at bounding box center [223, 149] width 42 height 17
click at [240, 150] on icon at bounding box center [237, 149] width 5 height 7
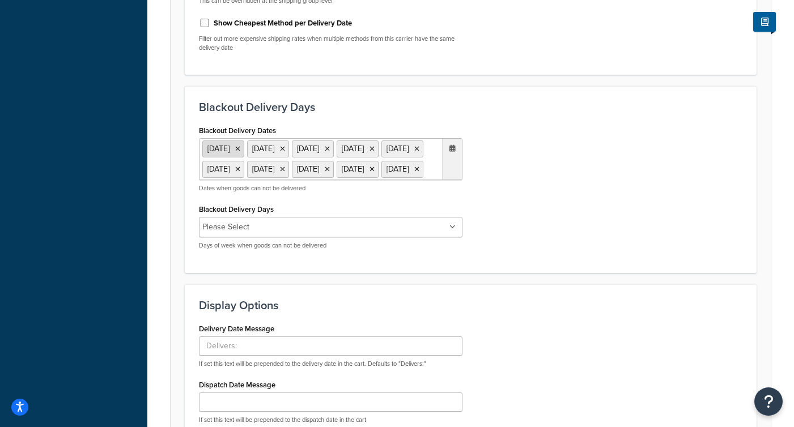
click at [240, 150] on icon at bounding box center [237, 149] width 5 height 7
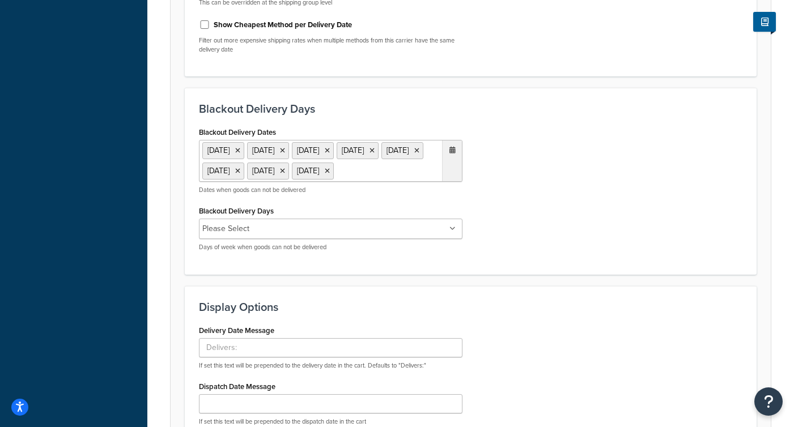
scroll to position [434, 0]
click at [432, 175] on ul "19 Jan 2026 16 Feb 2026 25 May 2026 4 Jul 2026 7 Sep 2026 11 Nov 2026 26 Nov 20…" at bounding box center [331, 162] width 264 height 42
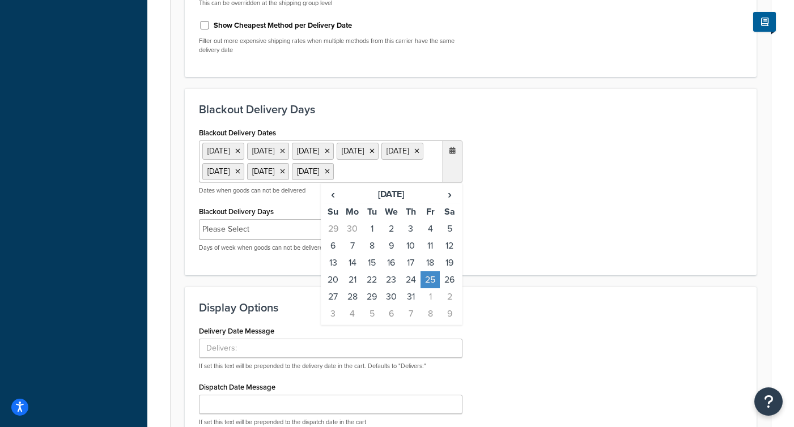
click at [524, 175] on div "Blackout Delivery Dates 19 Jan 2026 16 Feb 2026 25 May 2026 4 Jul 2026 7 Sep 20…" at bounding box center [470, 193] width 561 height 137
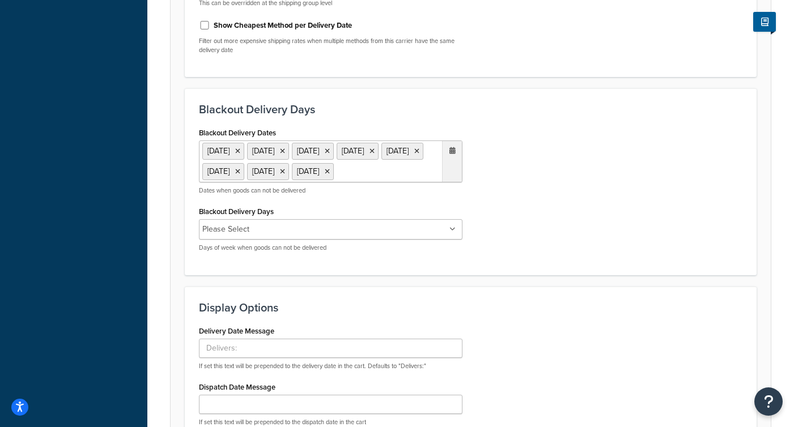
click at [554, 186] on div "Blackout Delivery Dates 19 Jan 2026 16 Feb 2026 25 May 2026 4 Jul 2026 7 Sep 20…" at bounding box center [470, 193] width 561 height 137
click at [240, 151] on icon at bounding box center [237, 151] width 5 height 7
click at [240, 152] on icon at bounding box center [237, 151] width 5 height 7
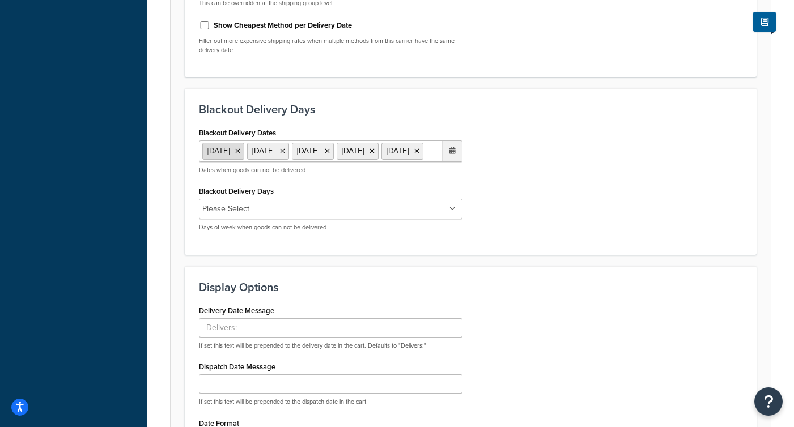
click at [240, 152] on icon at bounding box center [237, 151] width 5 height 7
click at [244, 152] on li "26 Nov 2026" at bounding box center [223, 151] width 42 height 17
click at [240, 152] on icon at bounding box center [237, 151] width 5 height 7
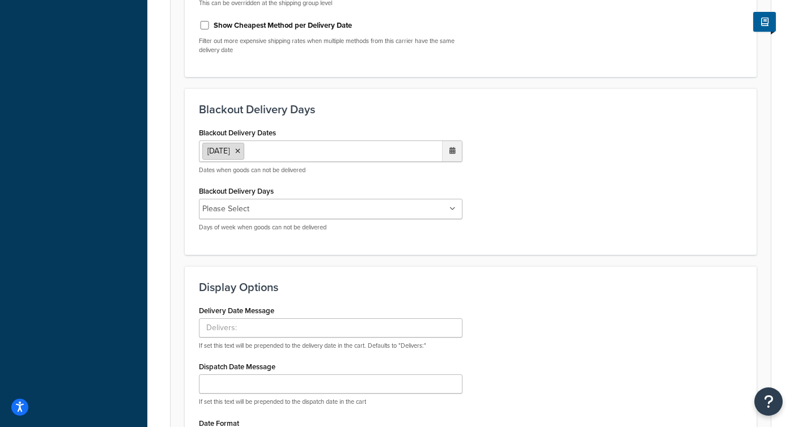
click at [240, 151] on icon at bounding box center [237, 151] width 5 height 7
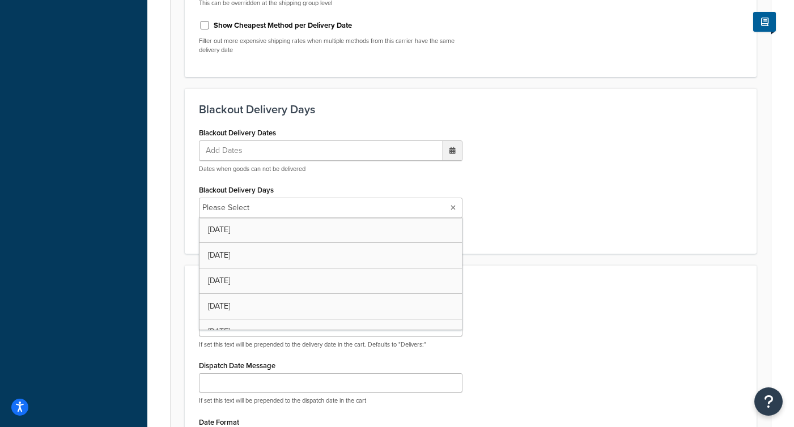
click at [257, 207] on input "Blackout Delivery Days" at bounding box center [303, 208] width 100 height 12
click at [591, 214] on div "Blackout Delivery Dates Add Dates ‹ December 2026 › Su Mo Tu We Th Fr Sa 29 30 …" at bounding box center [470, 183] width 561 height 116
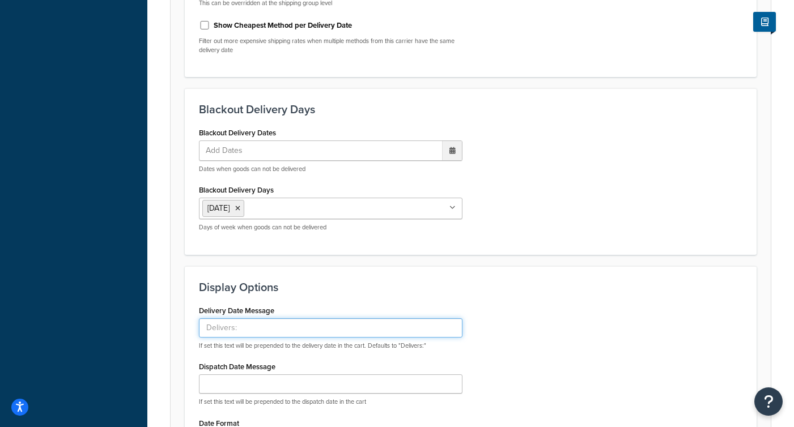
click at [287, 328] on input "Delivery Date Message" at bounding box center [331, 328] width 264 height 19
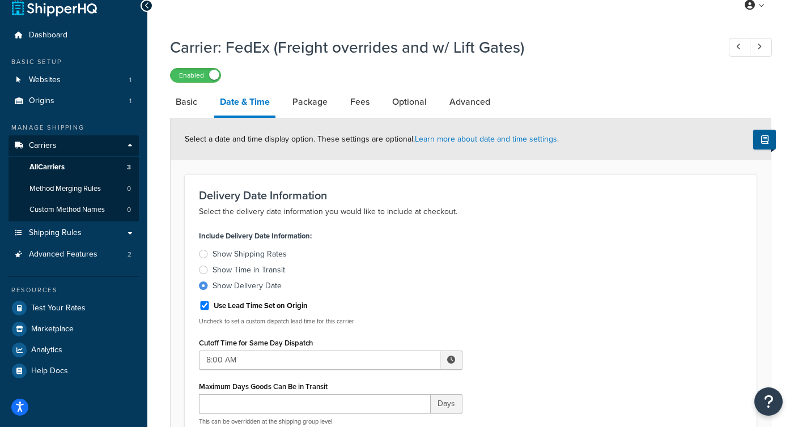
scroll to position [0, 0]
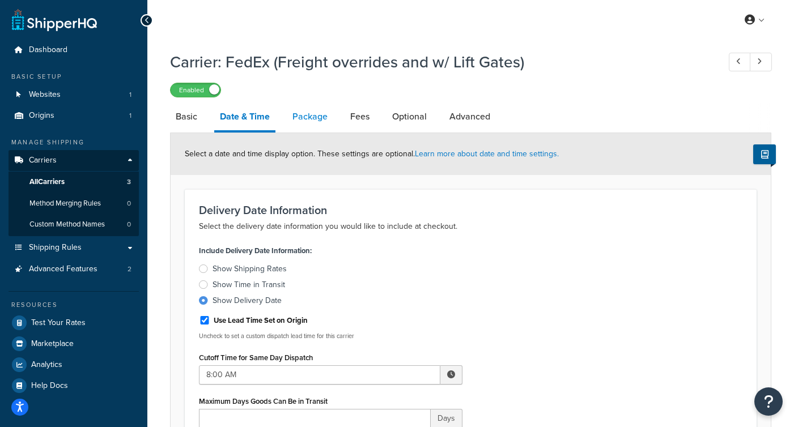
type input "estimated arrival"
click at [315, 122] on link "Package" at bounding box center [310, 116] width 46 height 27
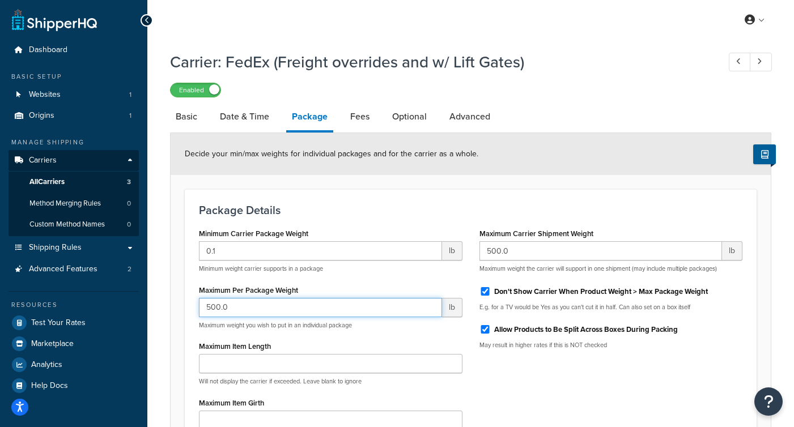
click at [278, 306] on input "500.0" at bounding box center [320, 307] width 243 height 19
click at [357, 118] on link "Fees" at bounding box center [360, 116] width 31 height 27
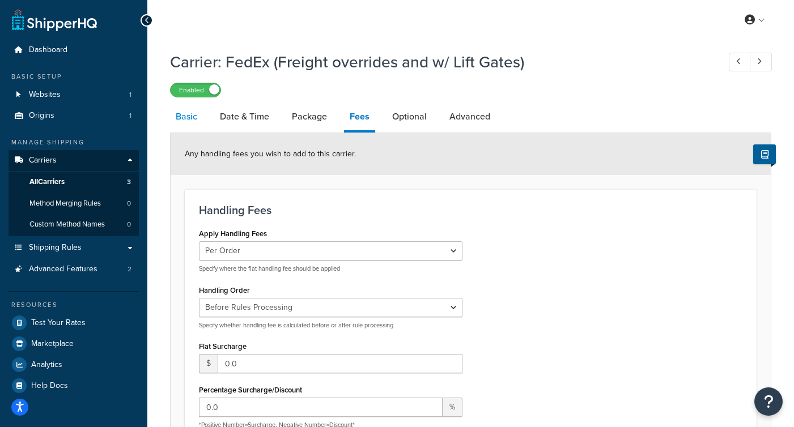
click at [184, 119] on link "Basic" at bounding box center [186, 116] width 33 height 27
select select "fedEx"
select select "REGULAR_PICKUP"
select select "YOUR_PACKAGING"
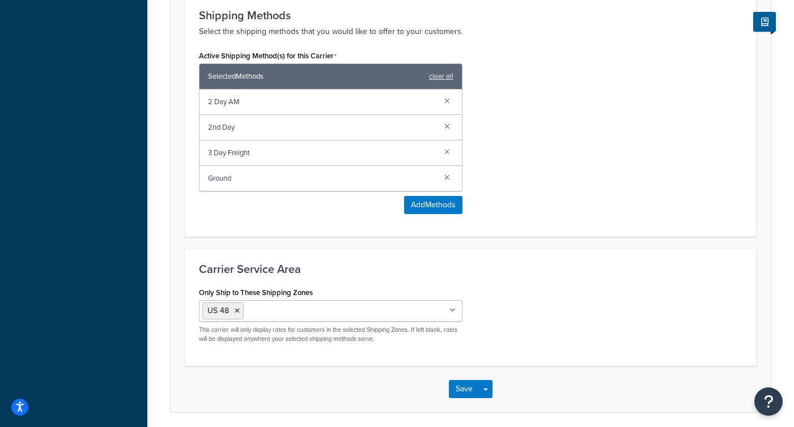
scroll to position [755, 0]
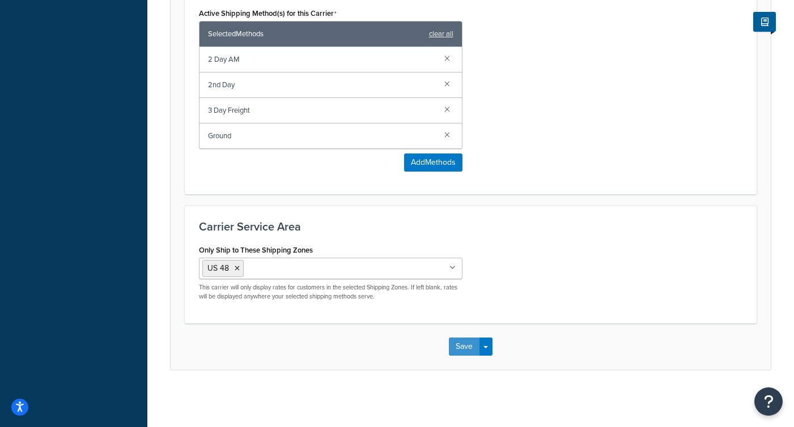
click at [469, 348] on button "Save" at bounding box center [464, 347] width 31 height 18
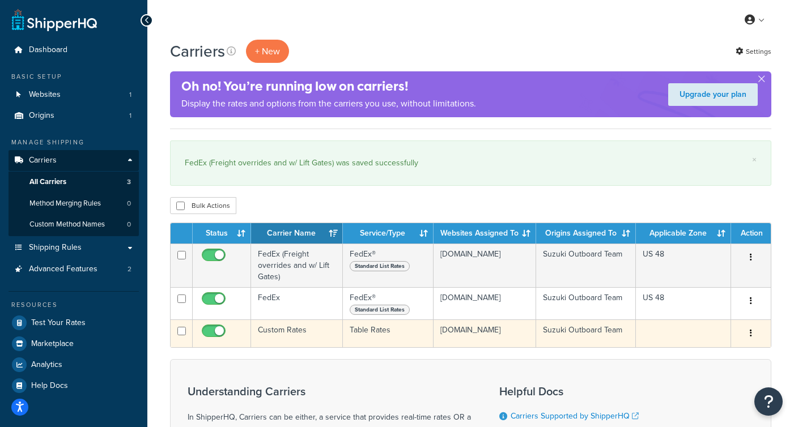
click at [293, 335] on td "Custom Rates" at bounding box center [297, 334] width 92 height 28
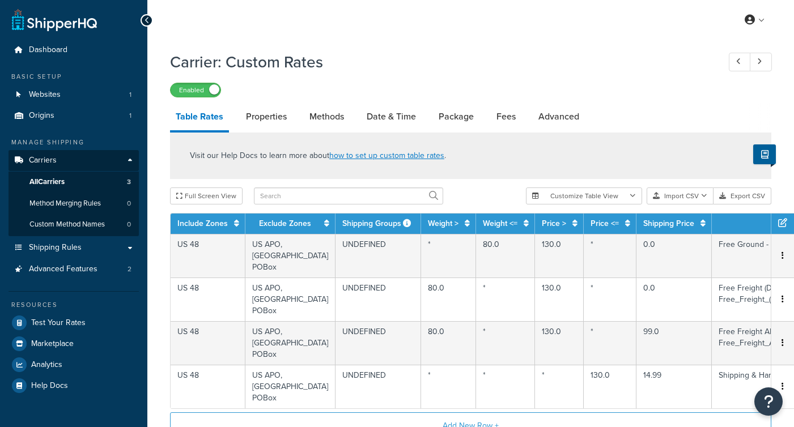
select select "25"
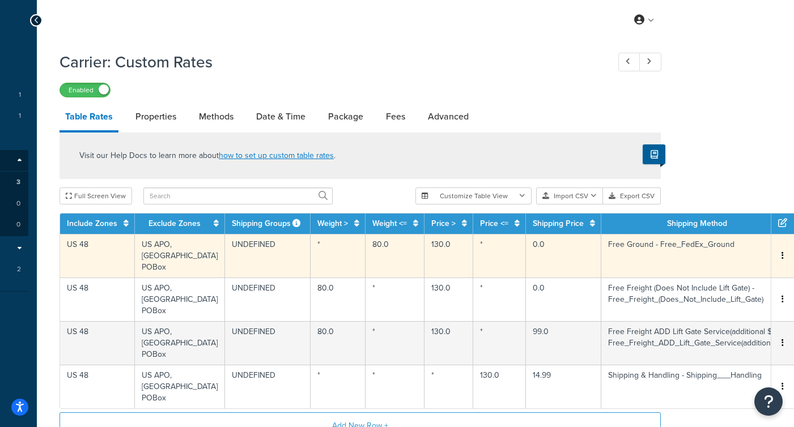
scroll to position [0, 129]
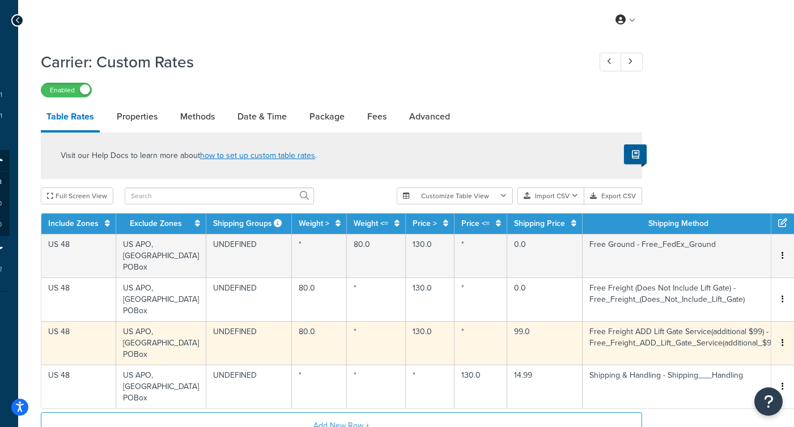
click at [626, 321] on td "Free Freight ADD Lift Gate Service(additional $99) - Free_Freight_ADD_Lift_Gate…" at bounding box center [684, 343] width 202 height 44
select select "182498"
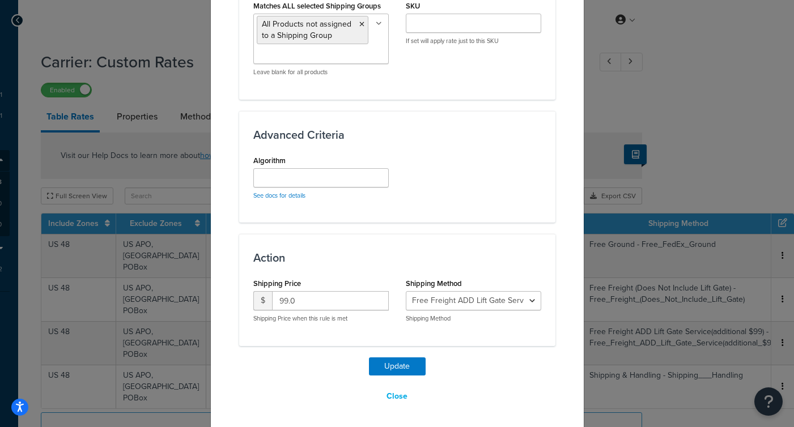
scroll to position [666, 0]
click at [445, 303] on select "Free Ground - Free_FedEx_Ground Free Freight (Does Not Include Lift Gate) - Fre…" at bounding box center [474, 302] width 136 height 19
click at [430, 296] on select "Free Ground - Free_FedEx_Ground Free Freight (Does Not Include Lift Gate) - Fre…" at bounding box center [474, 302] width 136 height 19
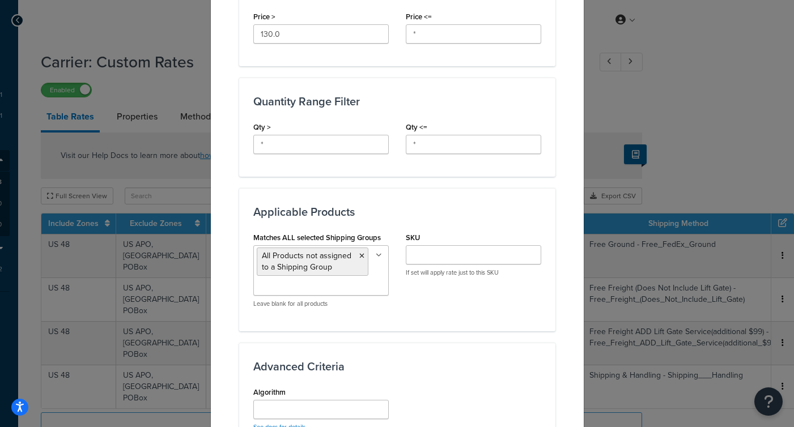
scroll to position [436, 0]
click at [344, 282] on ul "All Products not assigned to a Shipping Group" at bounding box center [321, 270] width 136 height 50
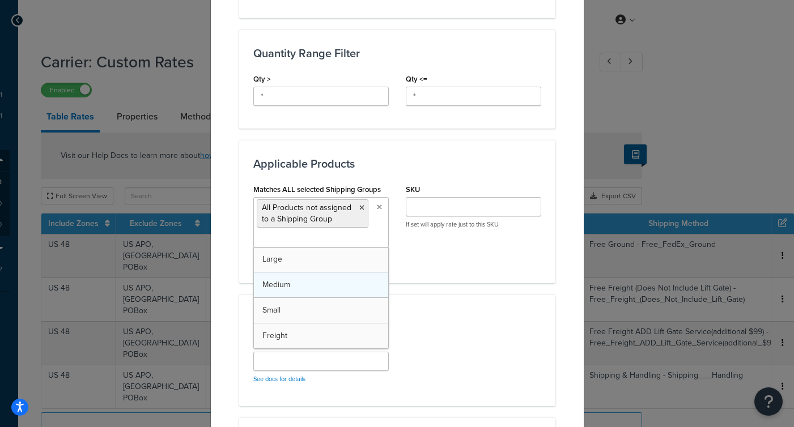
scroll to position [484, 0]
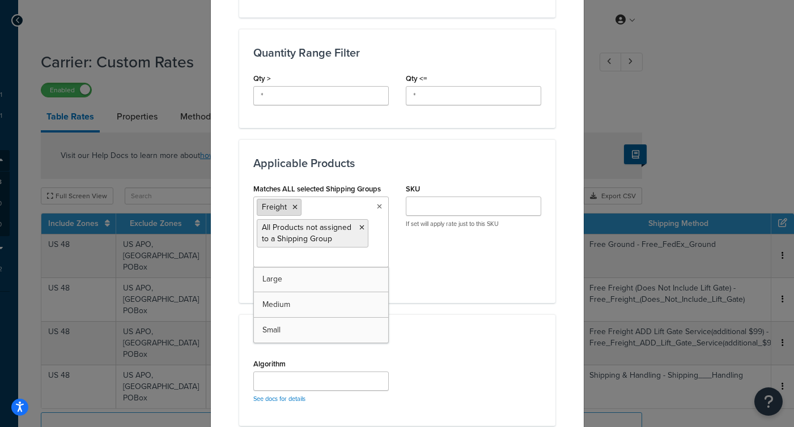
click at [295, 208] on icon at bounding box center [295, 207] width 5 height 7
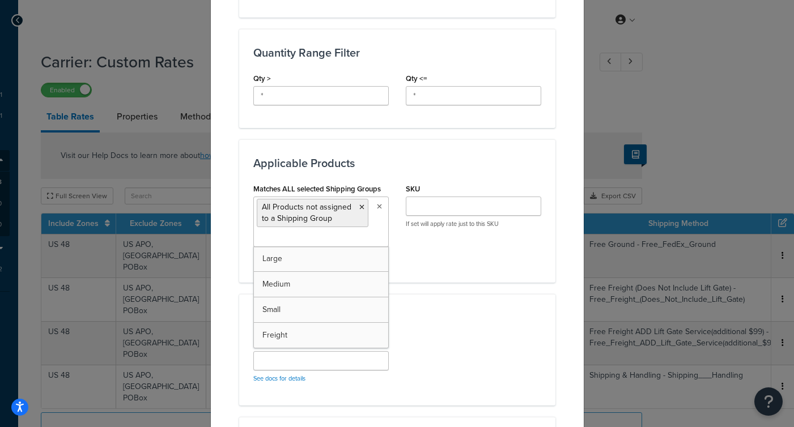
click at [436, 276] on div "Applicable Products Matches ALL selected Shipping Groups All Products not assig…" at bounding box center [397, 210] width 316 height 143
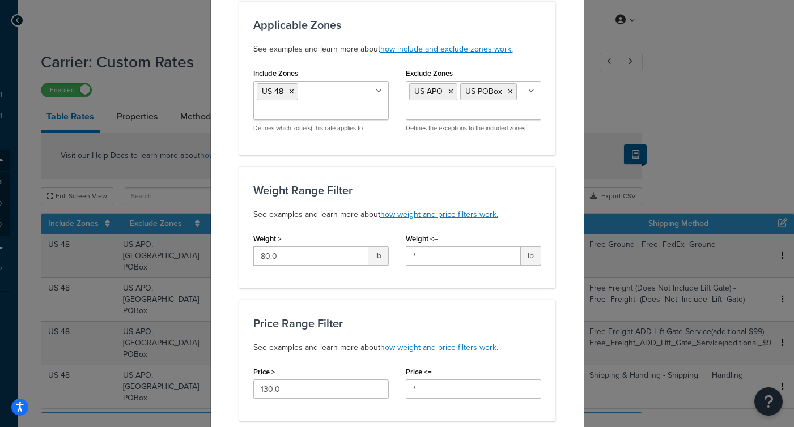
scroll to position [0, 0]
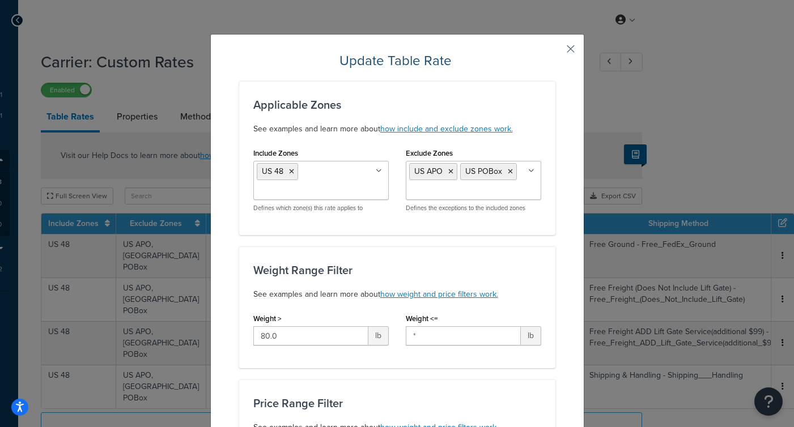
click at [556, 52] on button "button" at bounding box center [554, 53] width 3 height 3
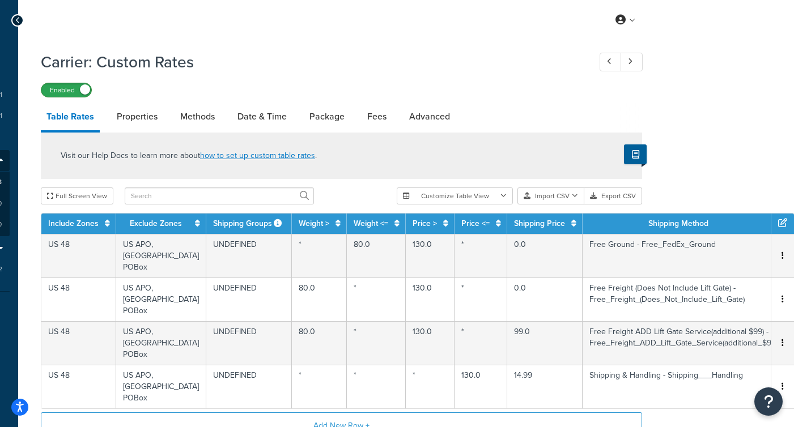
click at [66, 90] on label "Enabled" at bounding box center [66, 90] width 50 height 14
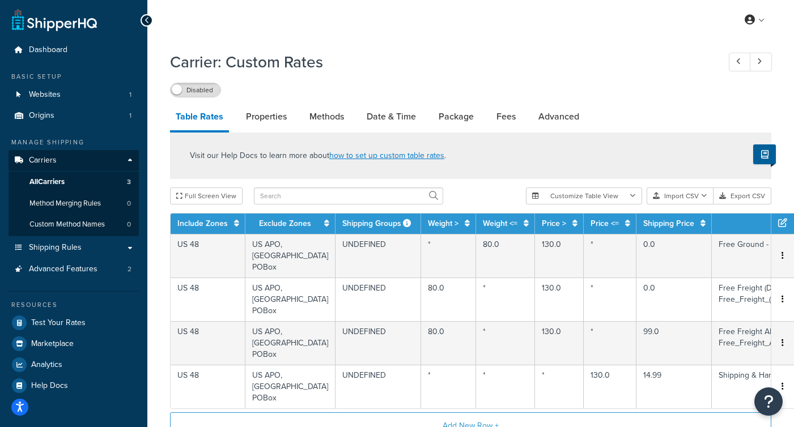
drag, startPoint x: 359, startPoint y: 65, endPoint x: 375, endPoint y: 39, distance: 31.3
click at [359, 65] on h1 "Carrier: Custom Rates" at bounding box center [439, 62] width 538 height 22
click at [54, 183] on span "All Carriers" at bounding box center [46, 182] width 35 height 10
